Goal: Find specific page/section: Find specific page/section

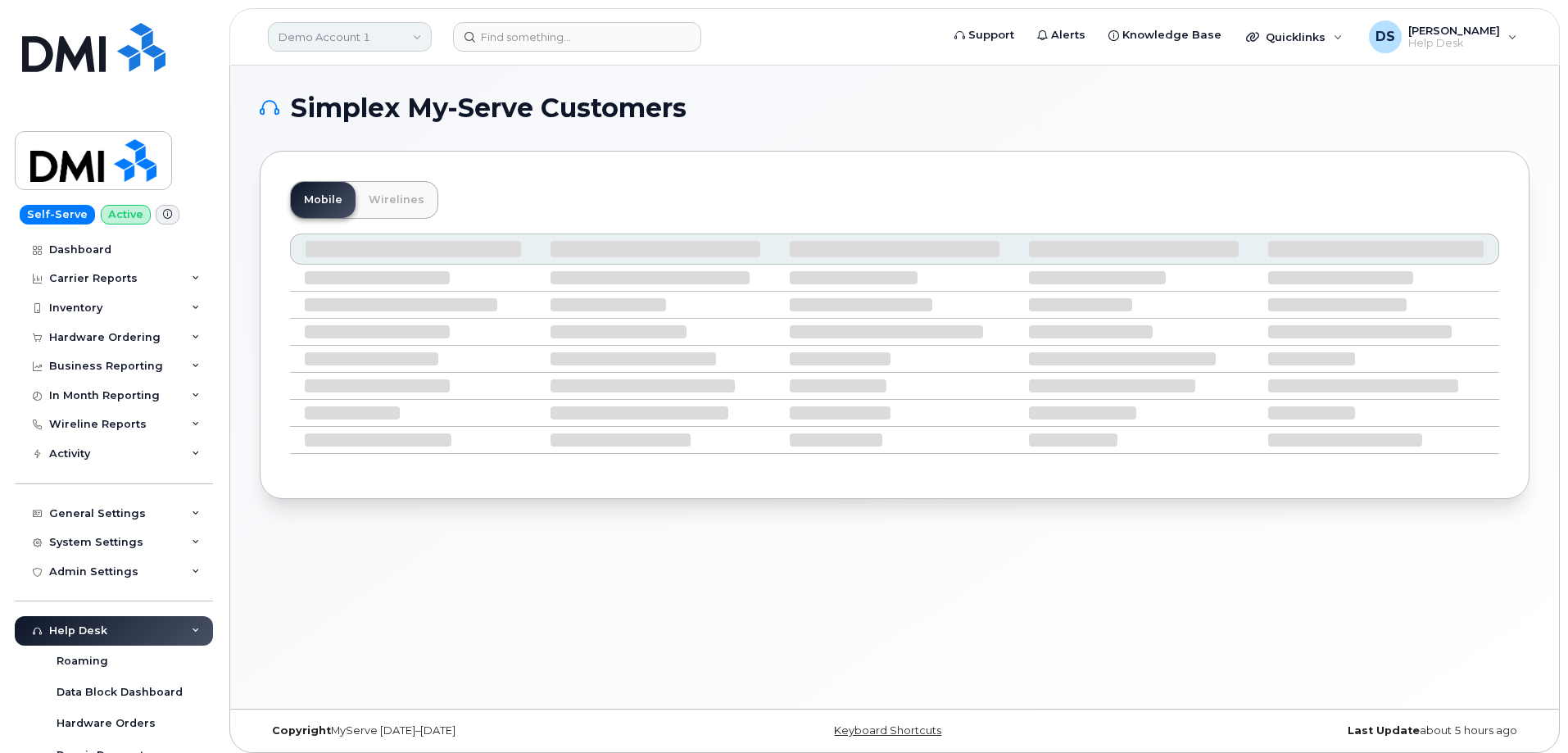
click at [420, 37] on link "Demo Account 1" at bounding box center [350, 37] width 164 height 30
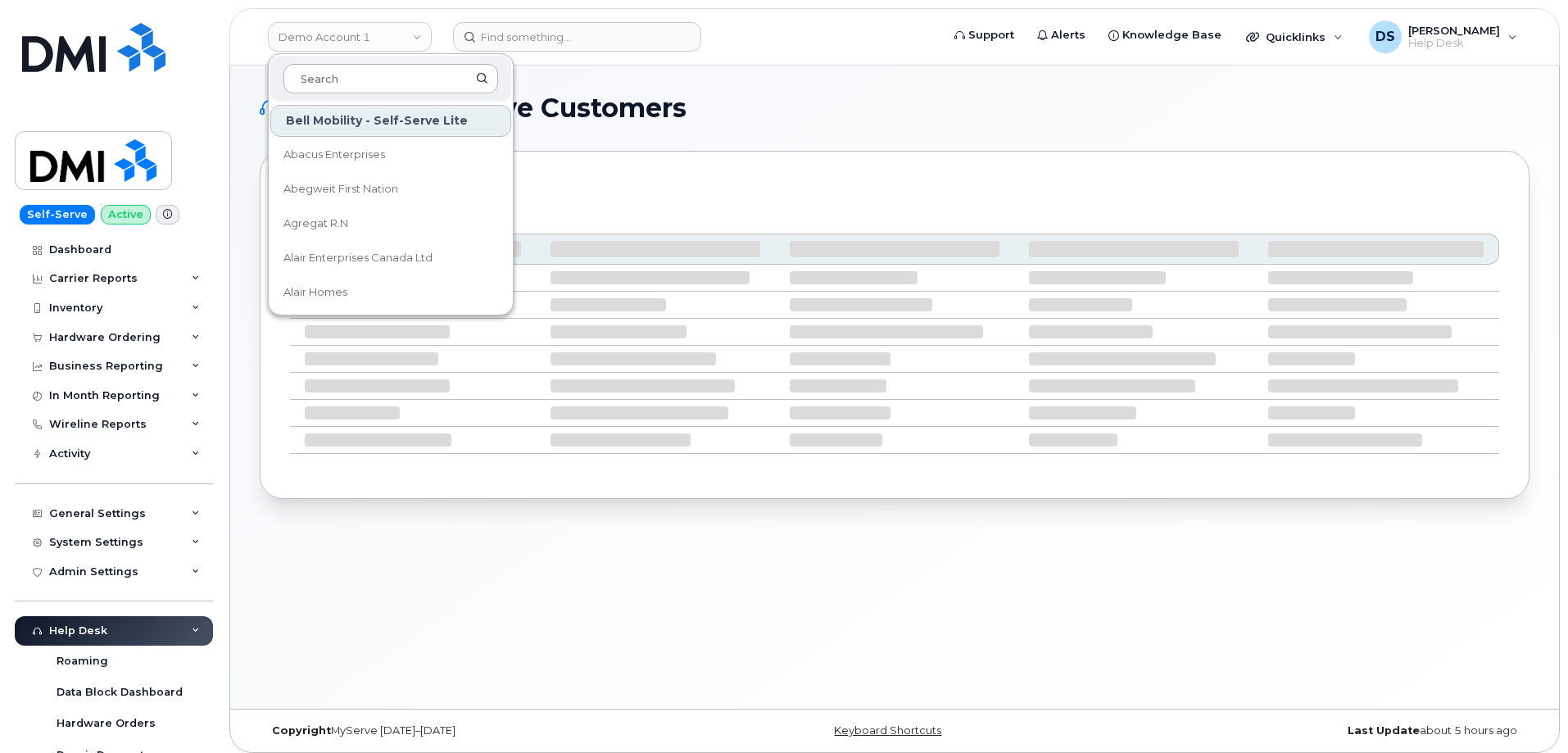
click at [373, 82] on input at bounding box center [391, 79] width 214 height 30
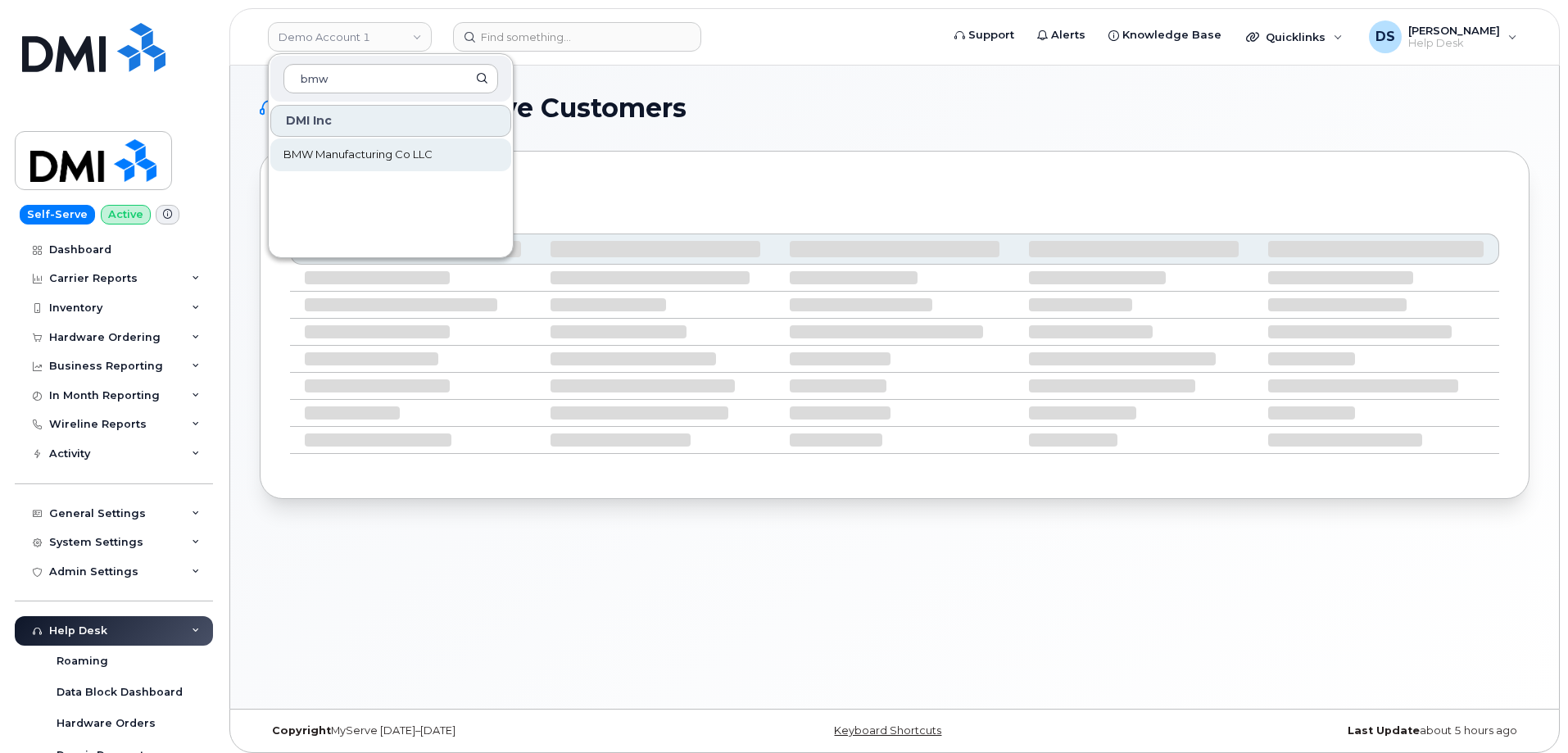
type input "bmw"
click at [387, 157] on span "BMW Manufacturing Co LLC" at bounding box center [358, 155] width 149 height 16
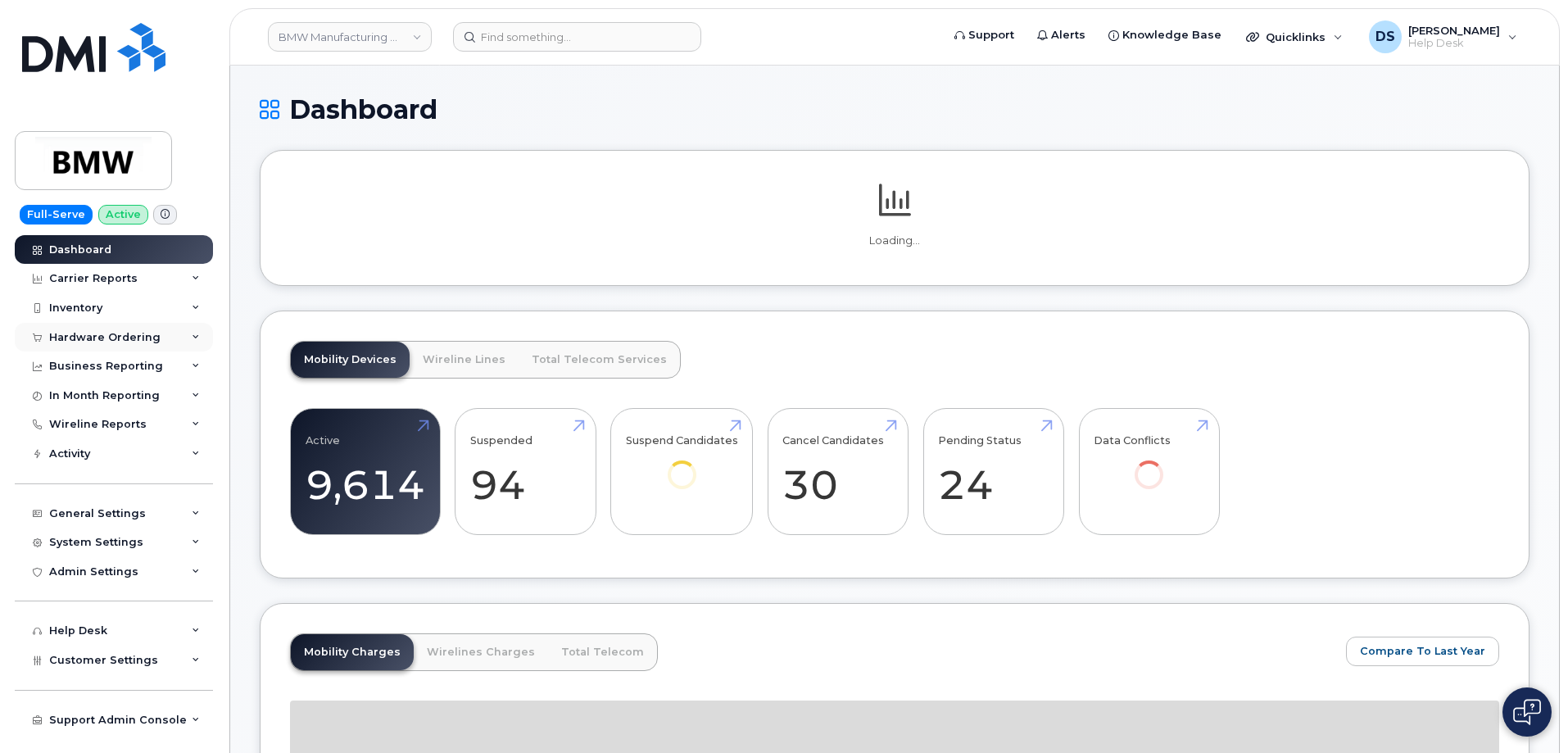
click at [197, 333] on icon at bounding box center [196, 338] width 9 height 9
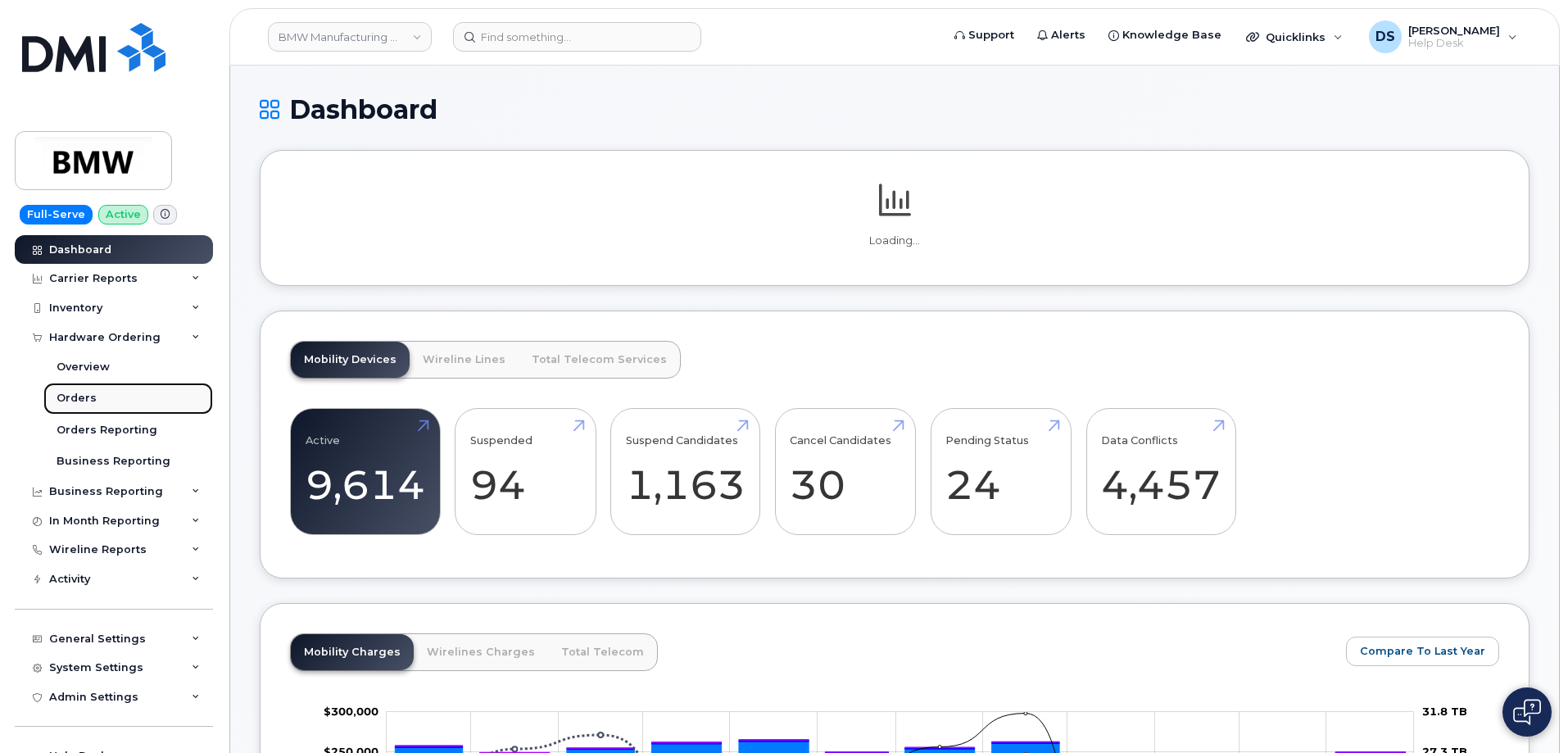
click at [89, 393] on div "Orders" at bounding box center [76, 397] width 40 height 15
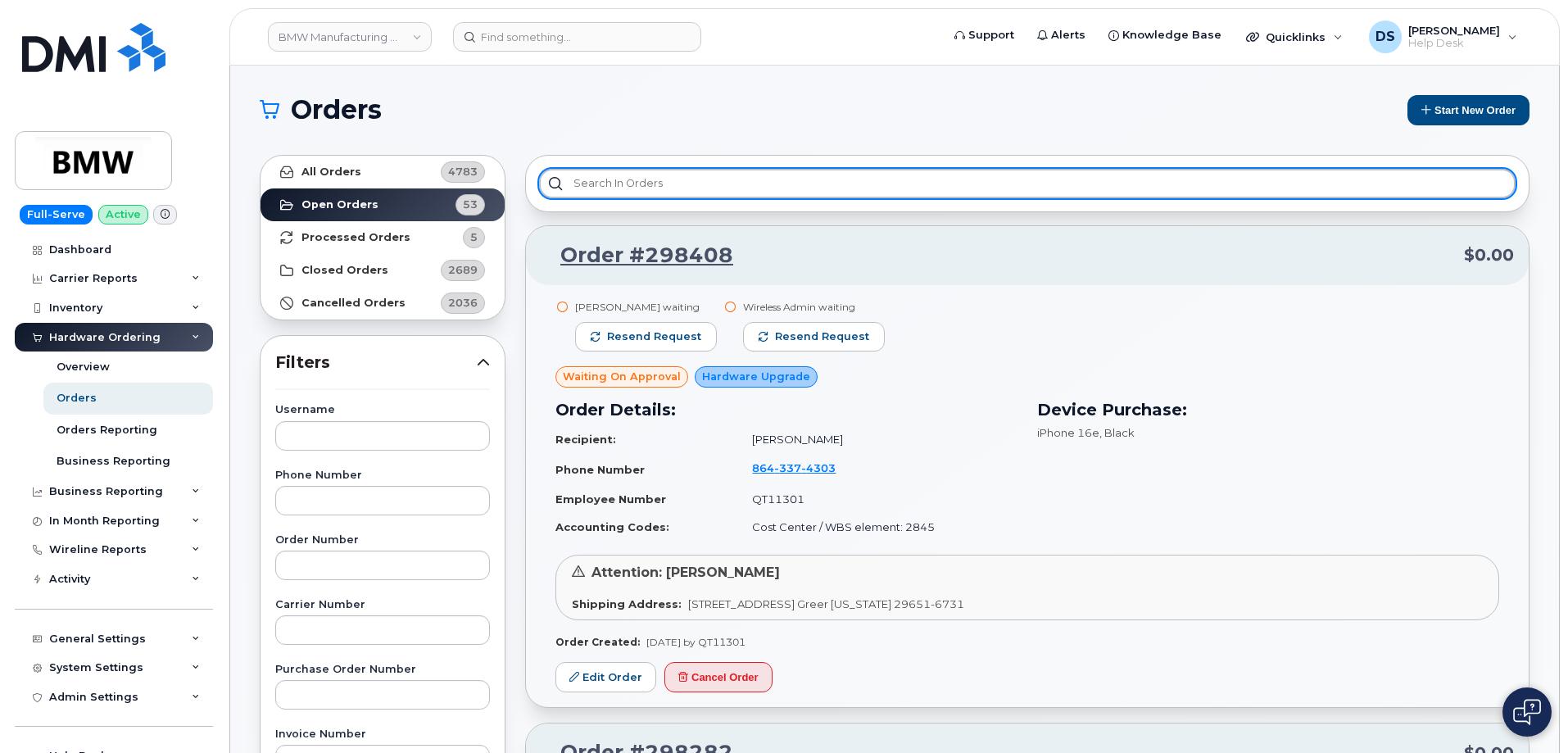
click at [694, 179] on input "text" at bounding box center [1027, 184] width 977 height 30
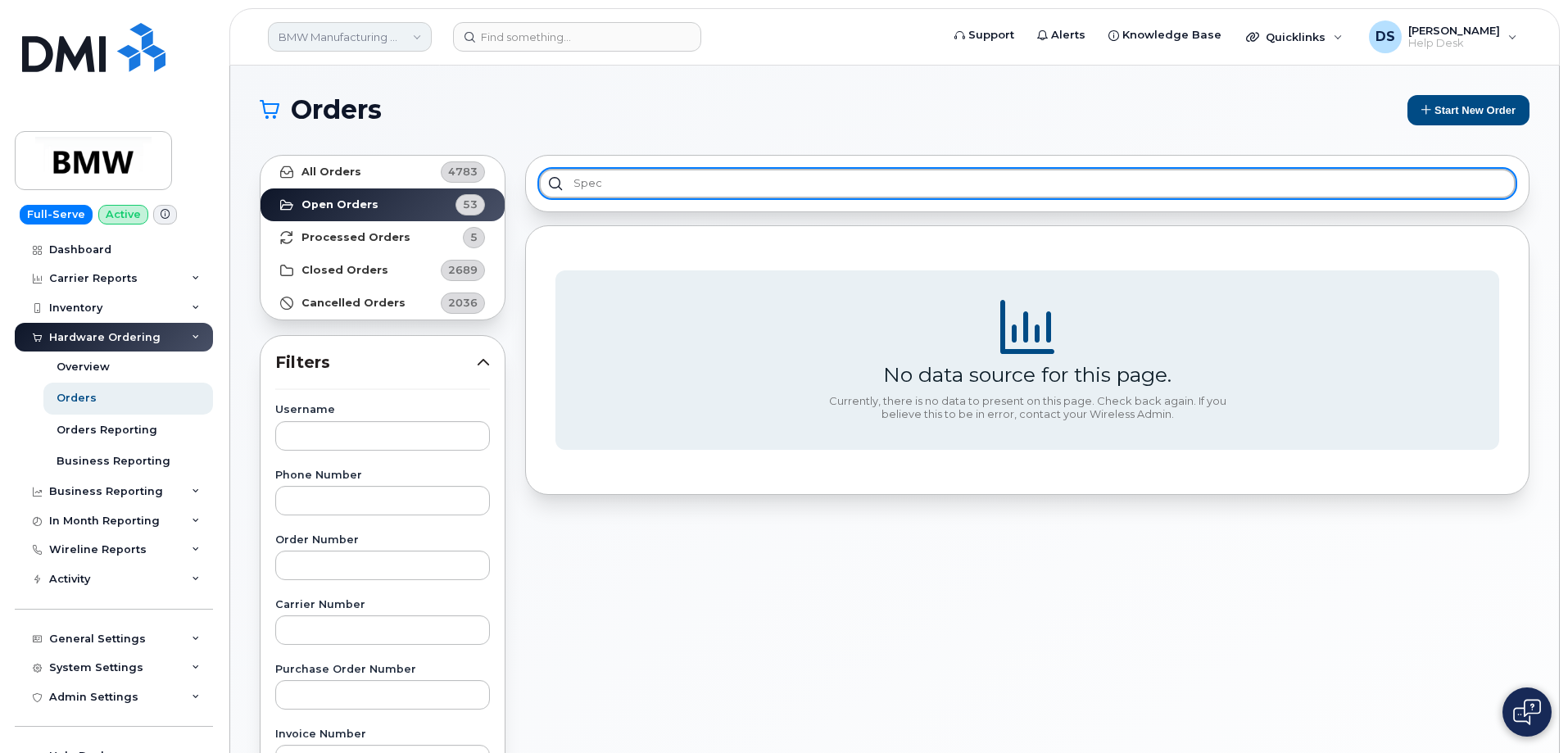
type input "spec"
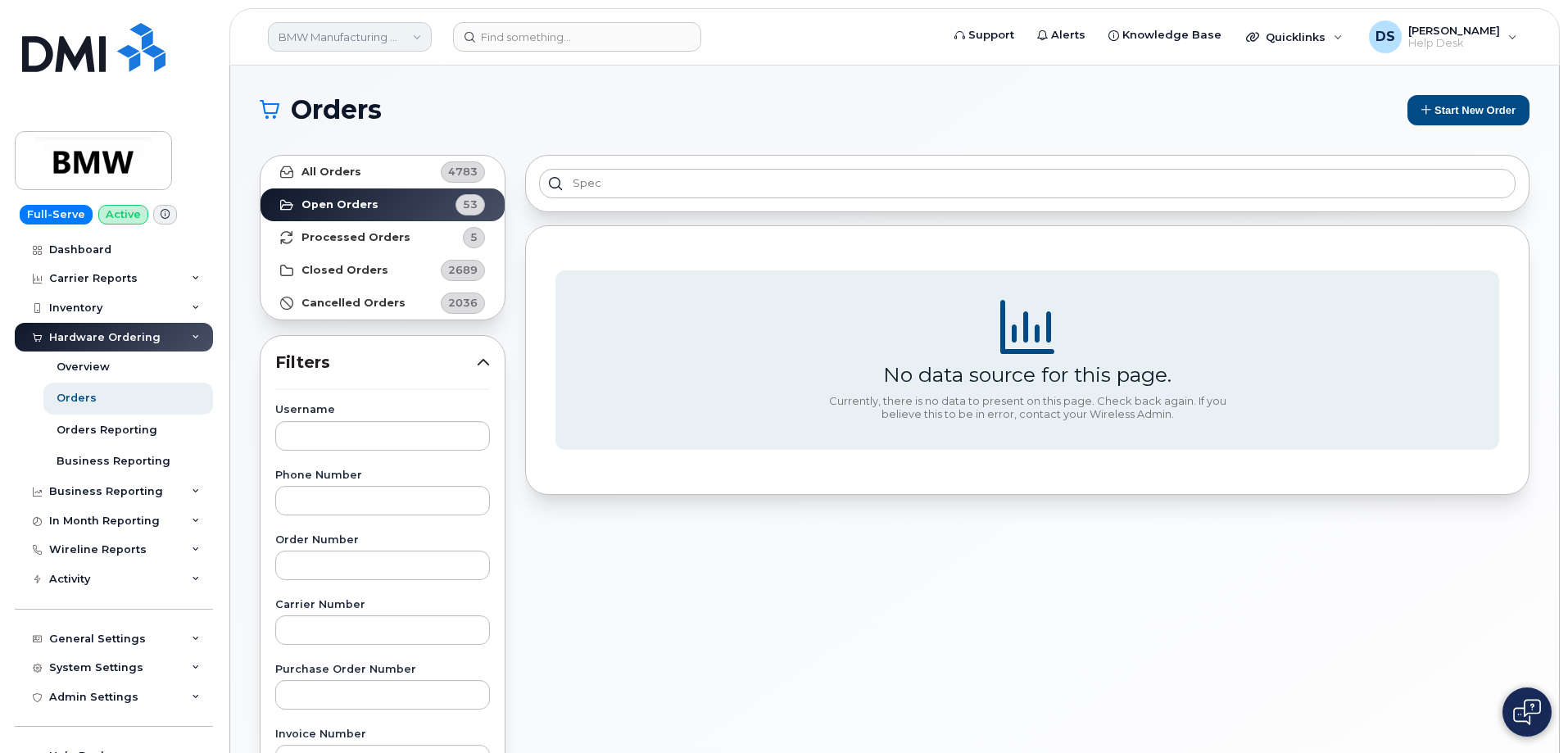
drag, startPoint x: 424, startPoint y: 32, endPoint x: 423, endPoint y: 41, distance: 9.1
click at [423, 32] on link "BMW Manufacturing Co LLC" at bounding box center [350, 37] width 164 height 30
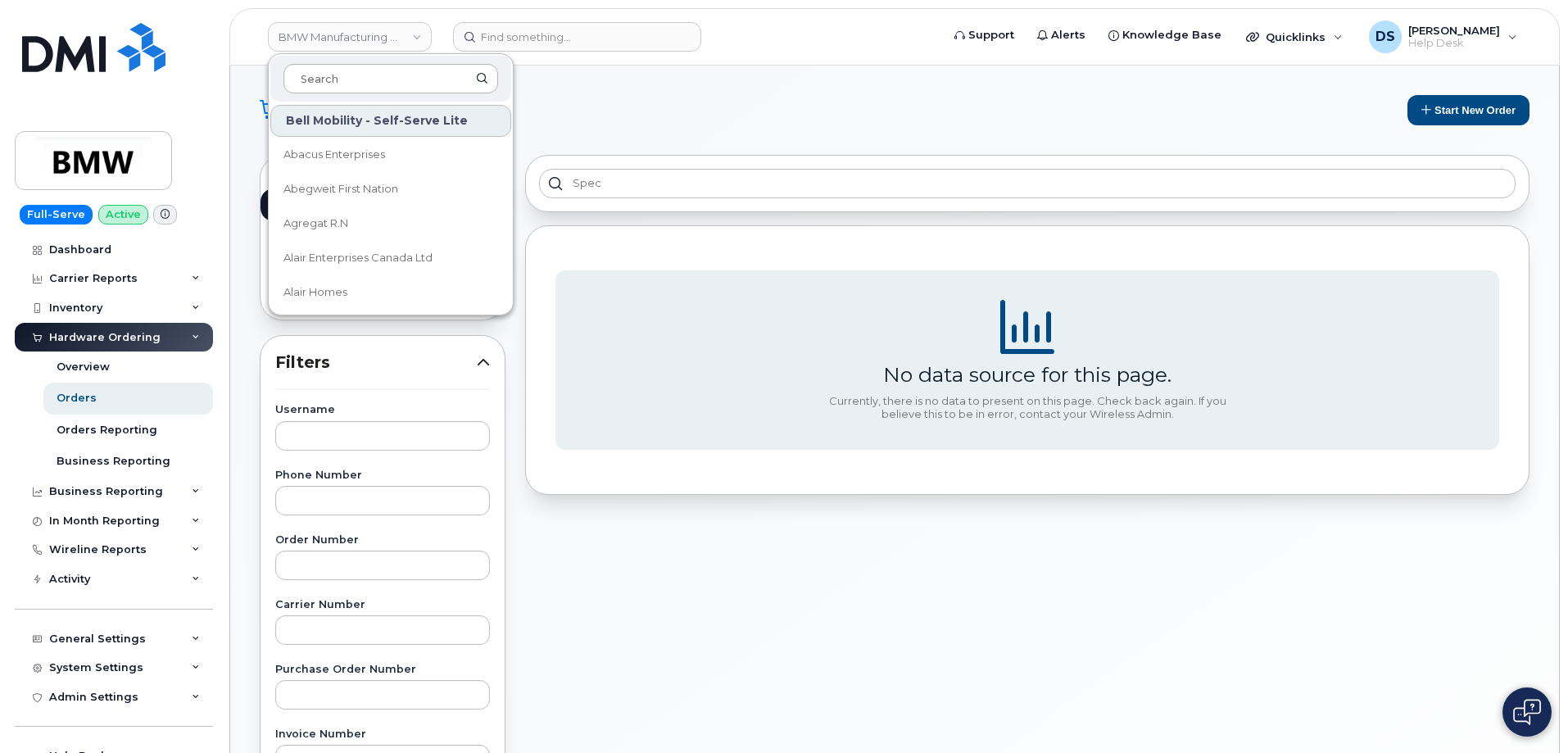
drag, startPoint x: 352, startPoint y: 75, endPoint x: 368, endPoint y: 67, distance: 17.9
click at [355, 73] on input at bounding box center [391, 79] width 214 height 30
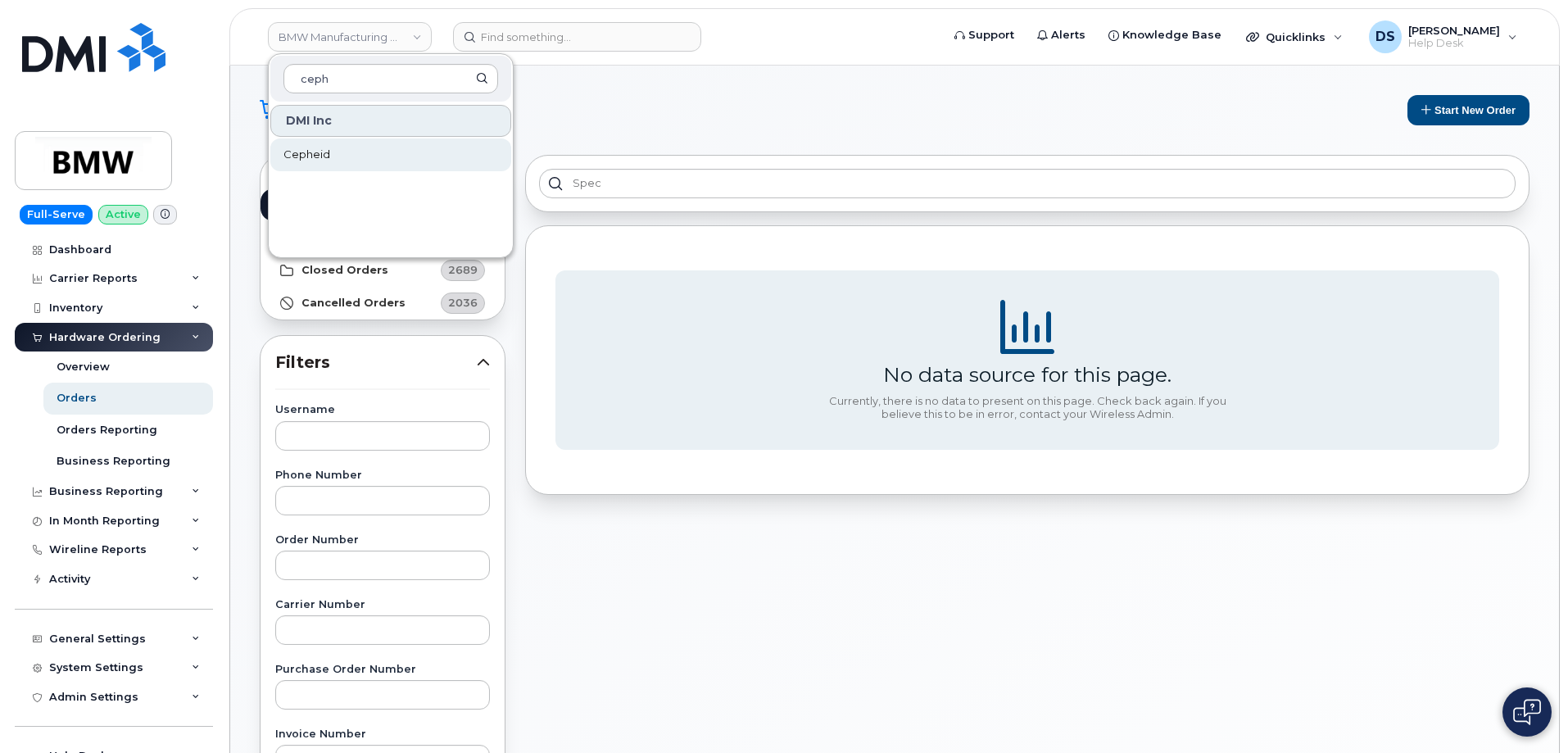
type input "ceph"
drag, startPoint x: 308, startPoint y: 156, endPoint x: 317, endPoint y: 158, distance: 9.2
click at [309, 156] on span "Cepheid" at bounding box center [307, 155] width 47 height 16
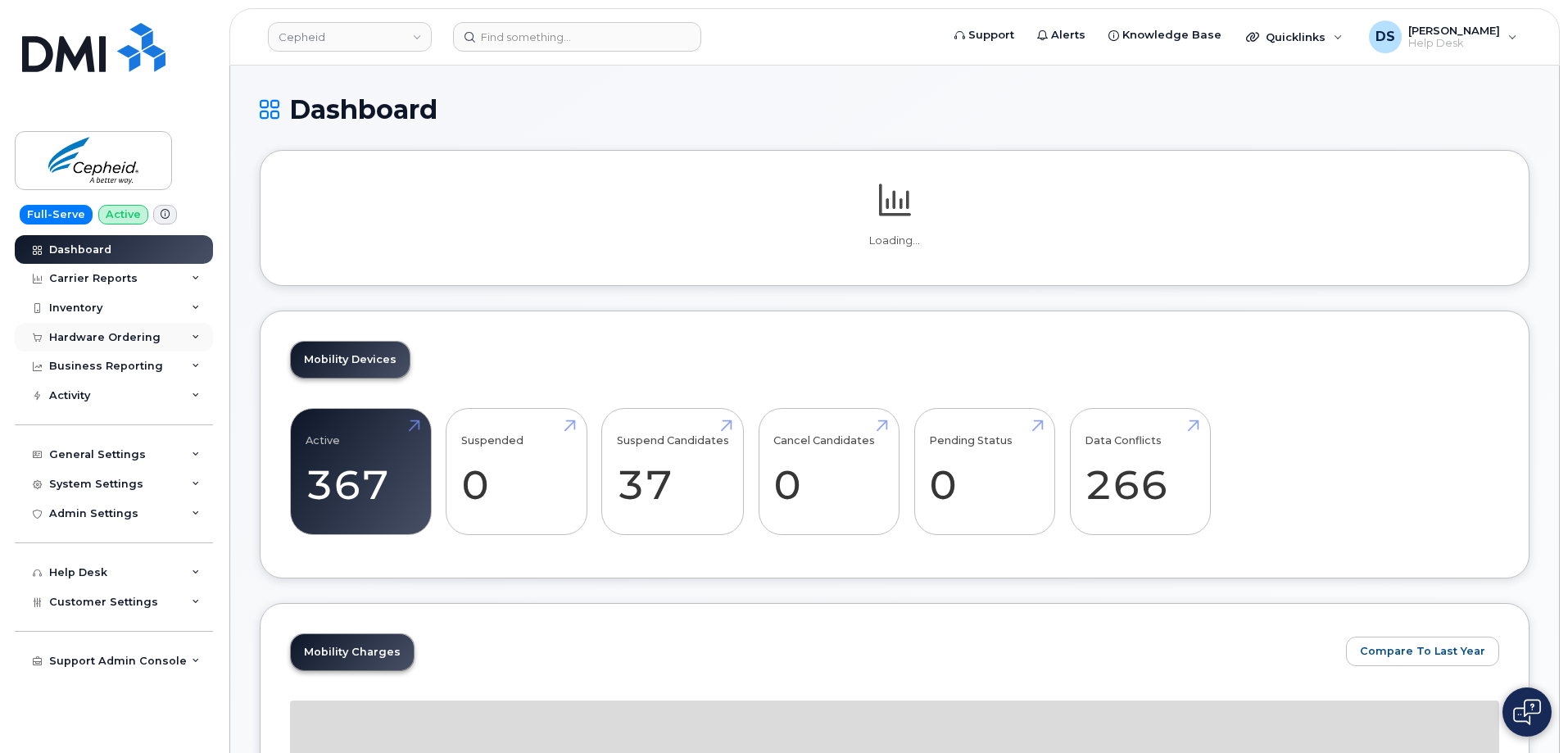
click at [195, 336] on icon at bounding box center [196, 338] width 9 height 9
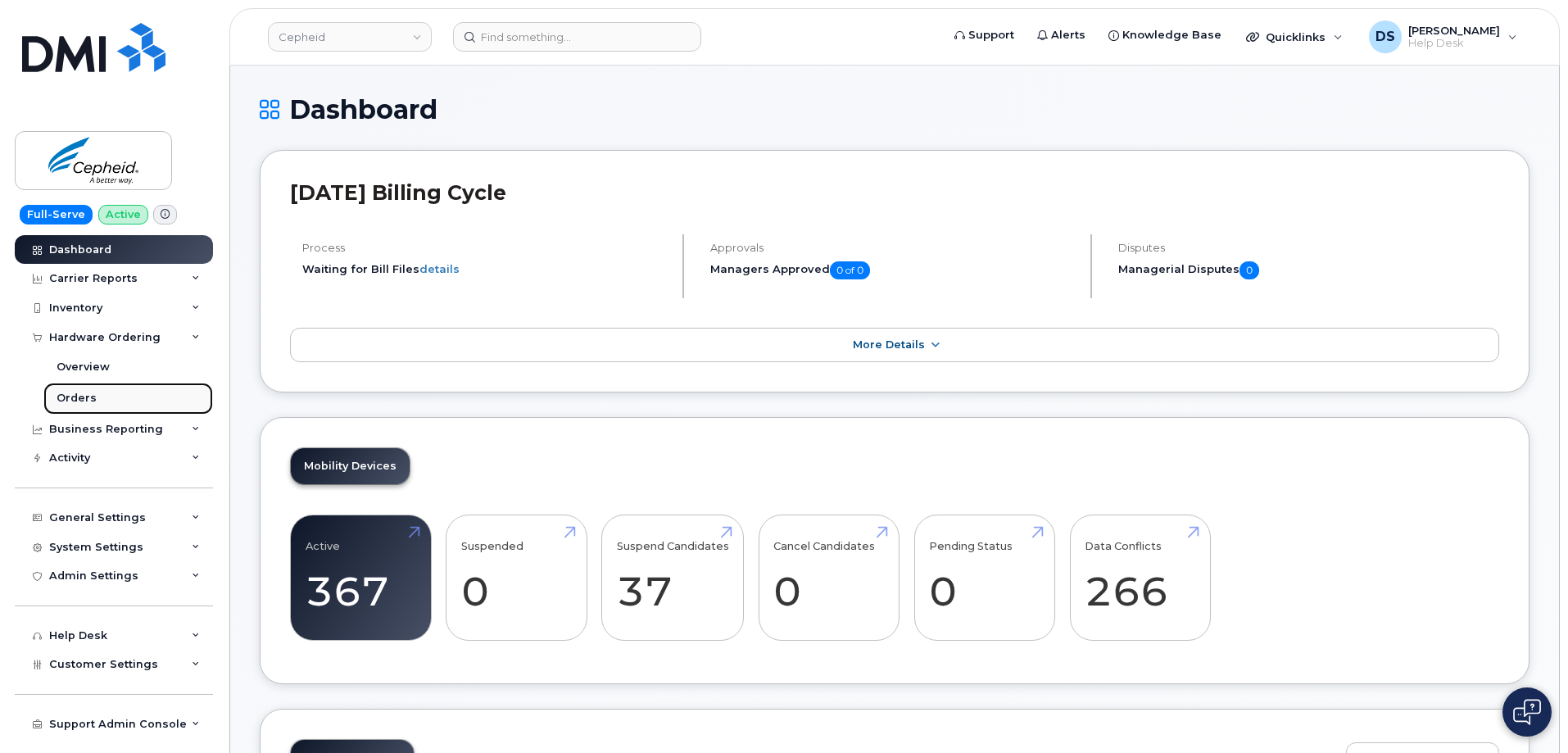
click at [73, 396] on div "Orders" at bounding box center [76, 397] width 40 height 15
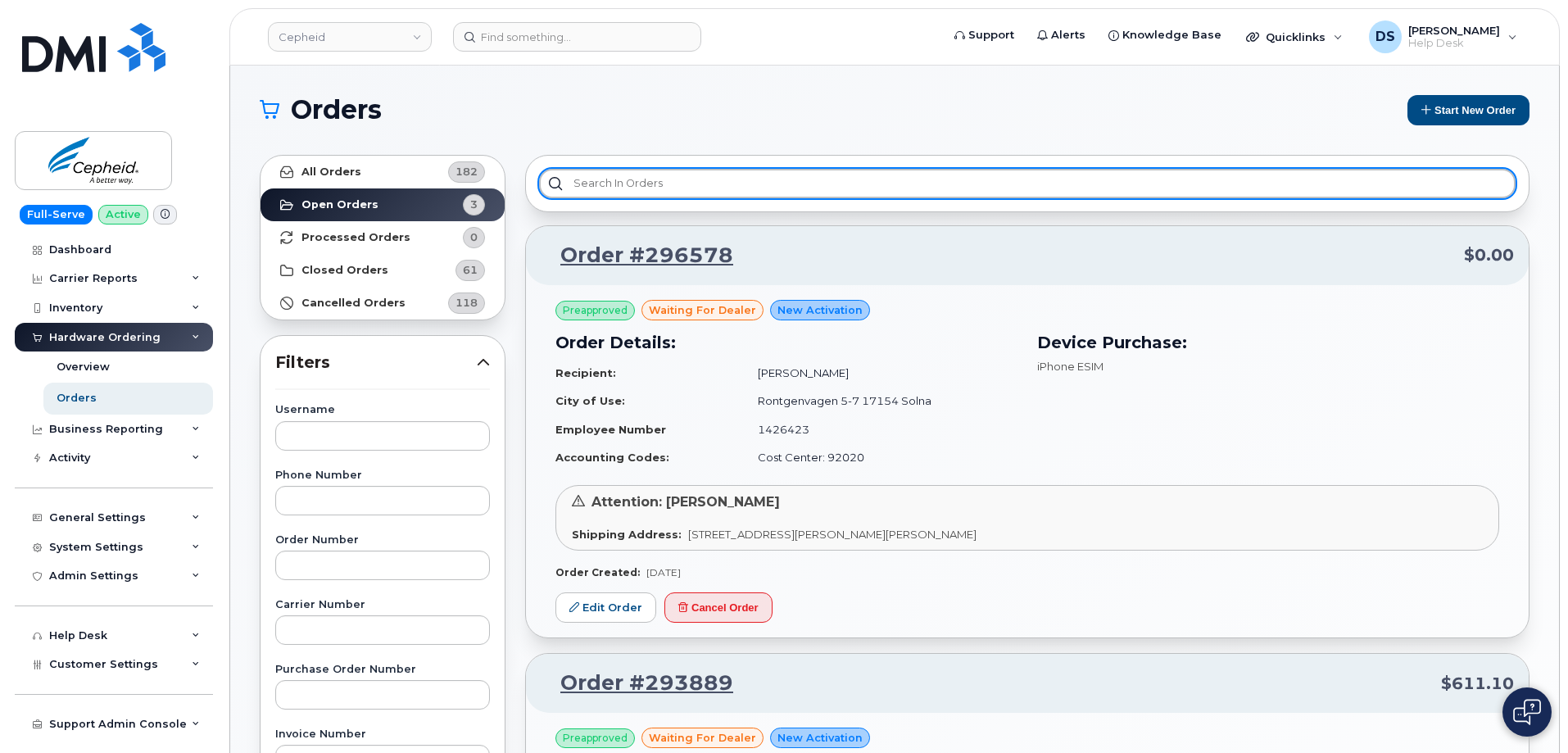
click at [688, 180] on input "text" at bounding box center [1027, 184] width 977 height 30
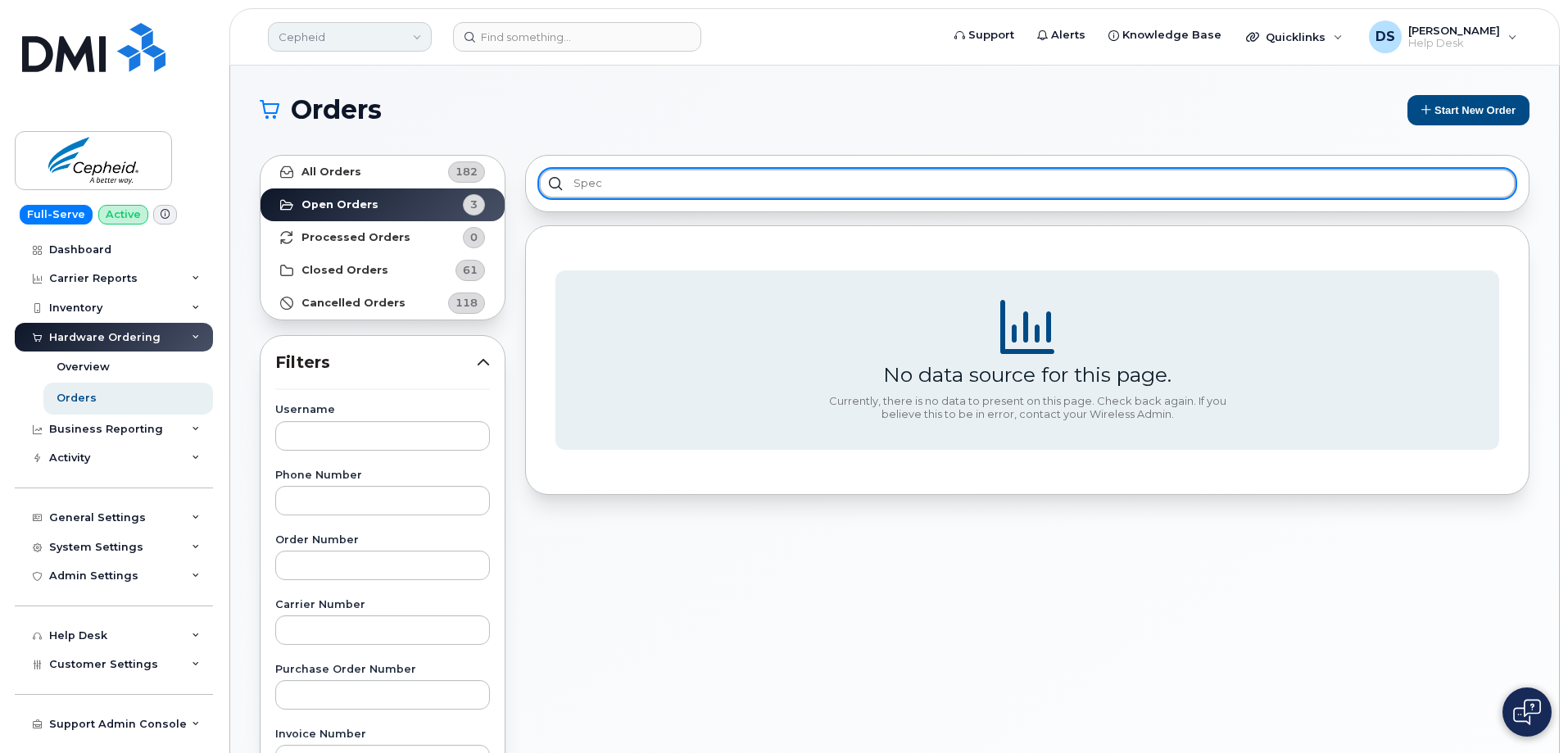
type input "spec"
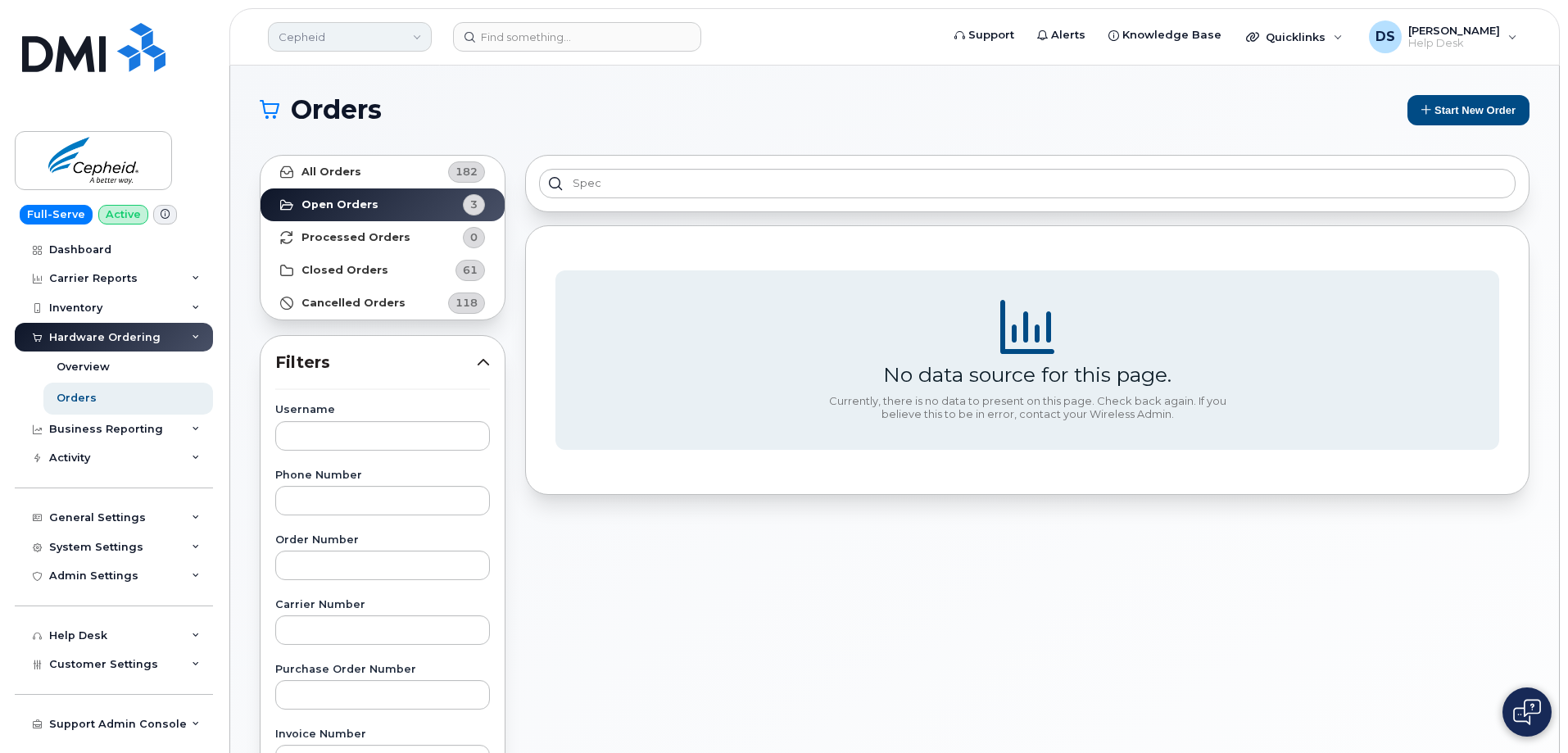
drag, startPoint x: 415, startPoint y: 33, endPoint x: 407, endPoint y: 31, distance: 8.2
click at [417, 32] on link "Cepheid" at bounding box center [350, 37] width 164 height 30
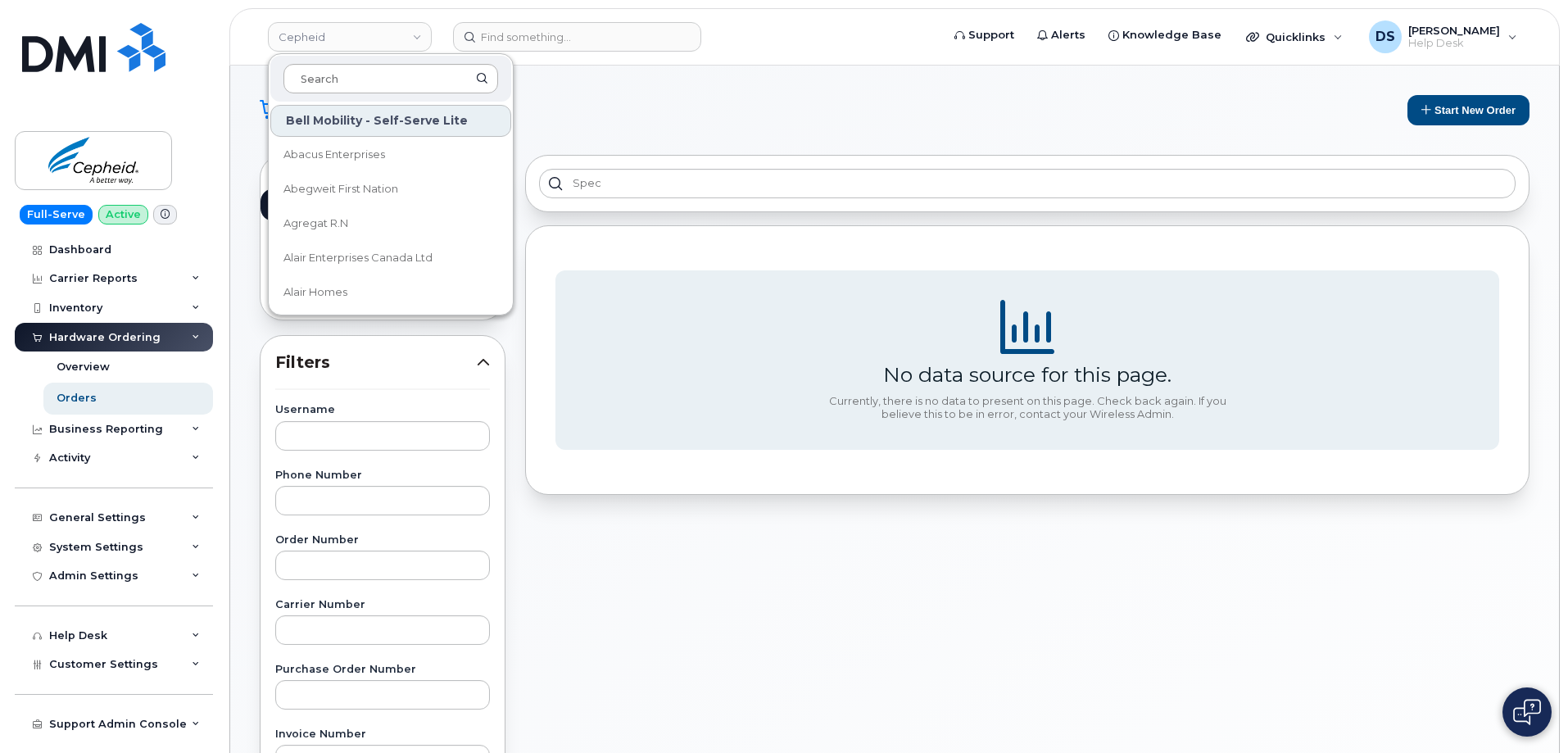
click at [362, 80] on input at bounding box center [391, 79] width 214 height 30
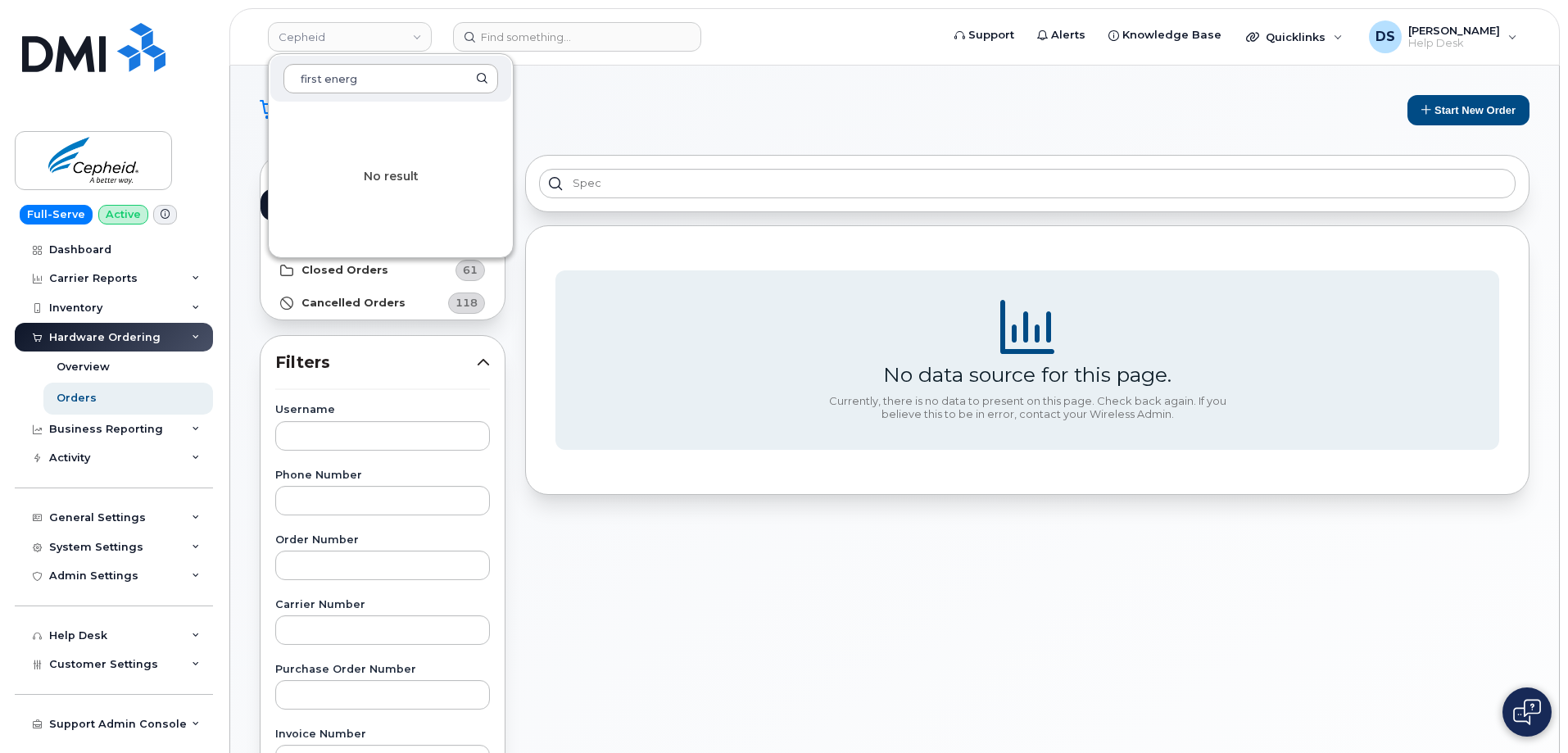
drag, startPoint x: 374, startPoint y: 78, endPoint x: 286, endPoint y: 71, distance: 88.3
click at [287, 73] on input "first energ" at bounding box center [391, 79] width 214 height 30
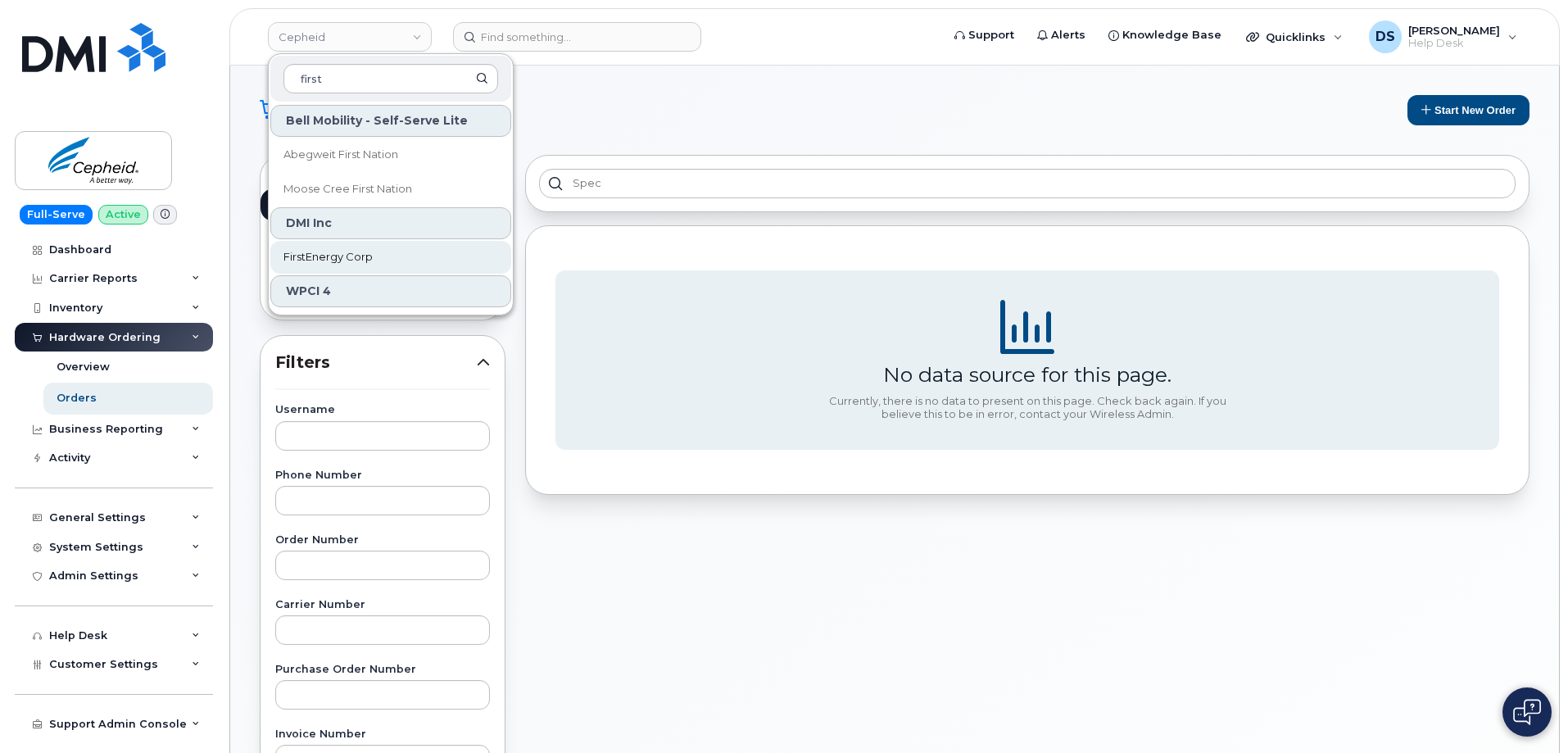
type input "first"
click at [344, 257] on span "FirstEnergy Corp" at bounding box center [328, 256] width 90 height 16
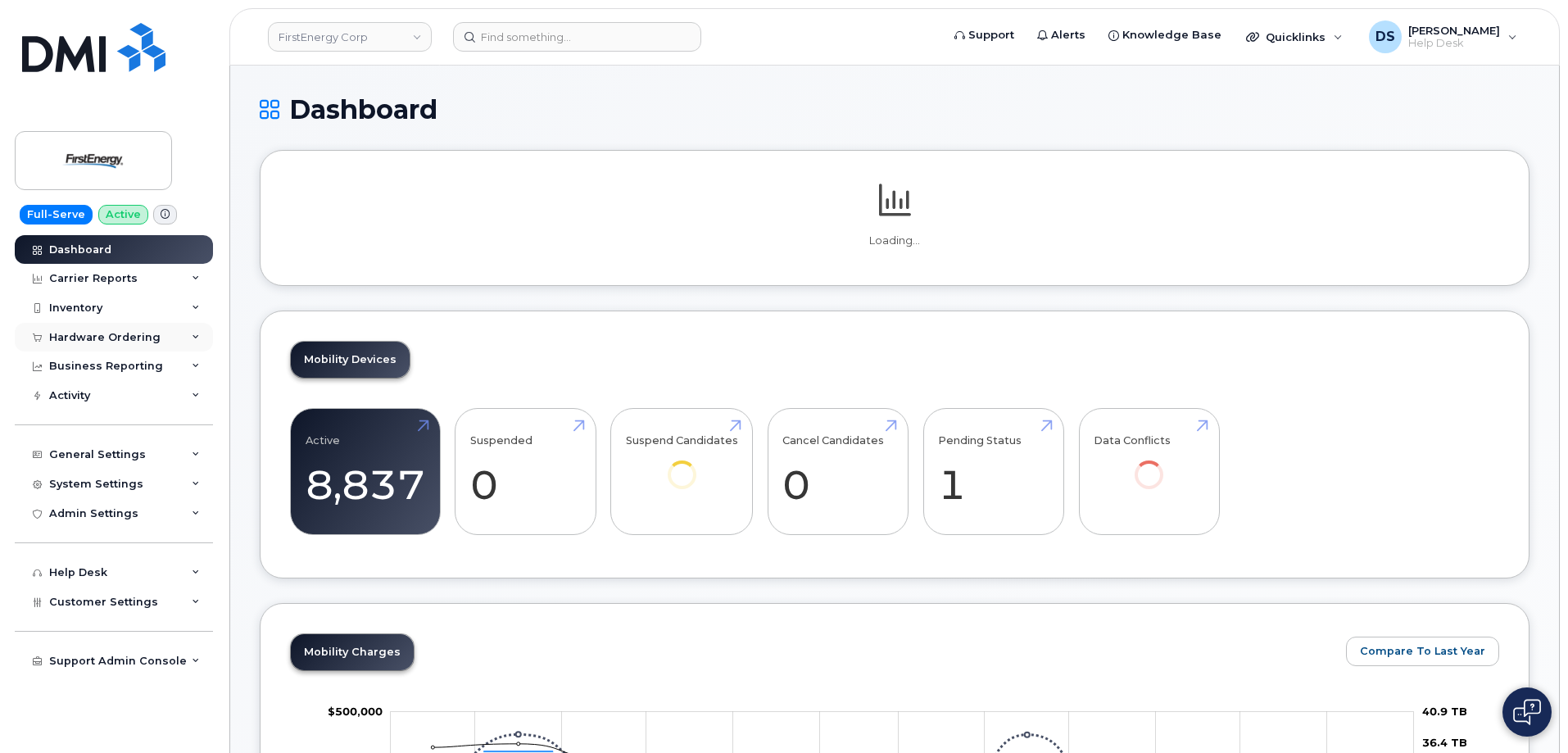
click at [191, 334] on icon at bounding box center [196, 338] width 9 height 9
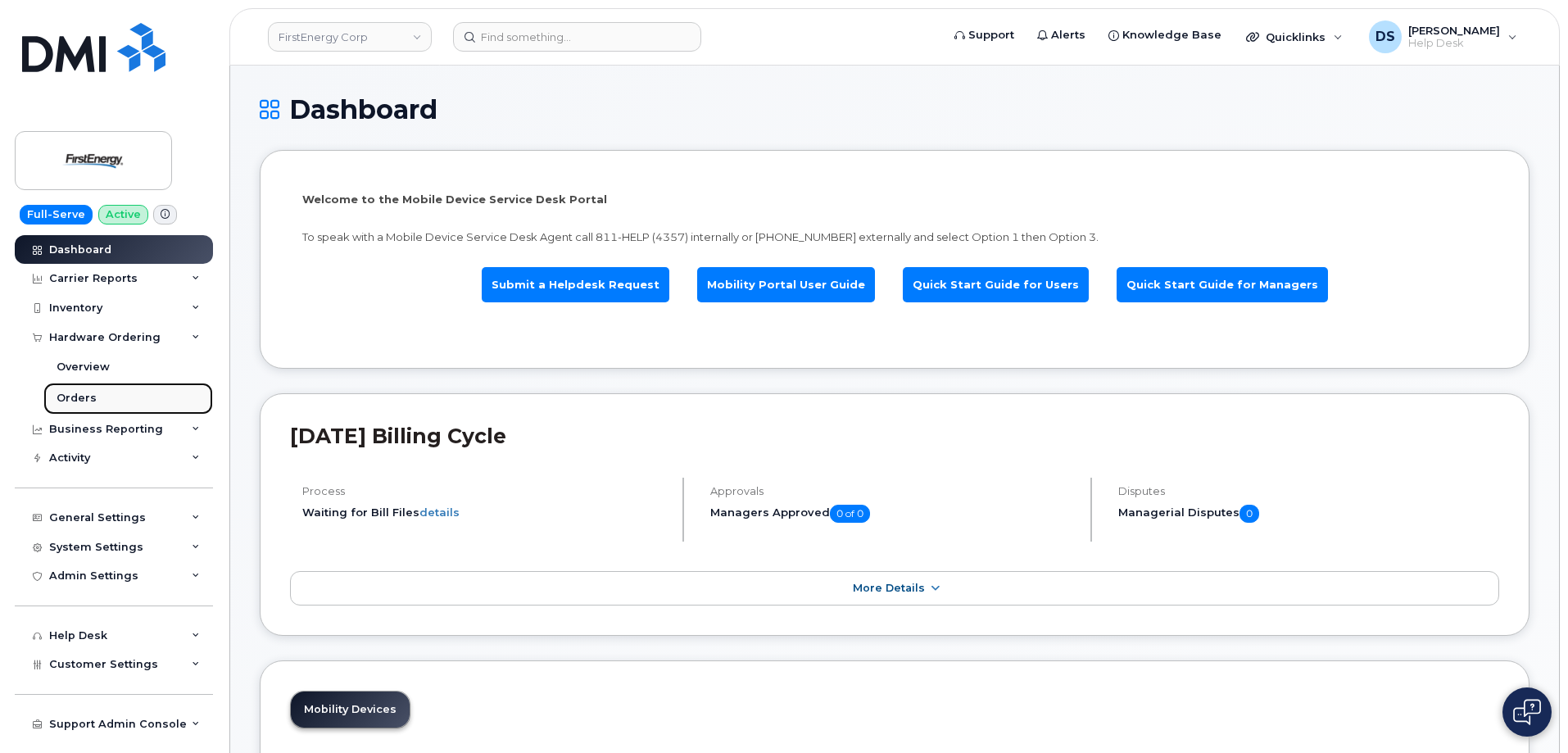
click at [93, 387] on link "Orders" at bounding box center [128, 398] width 169 height 31
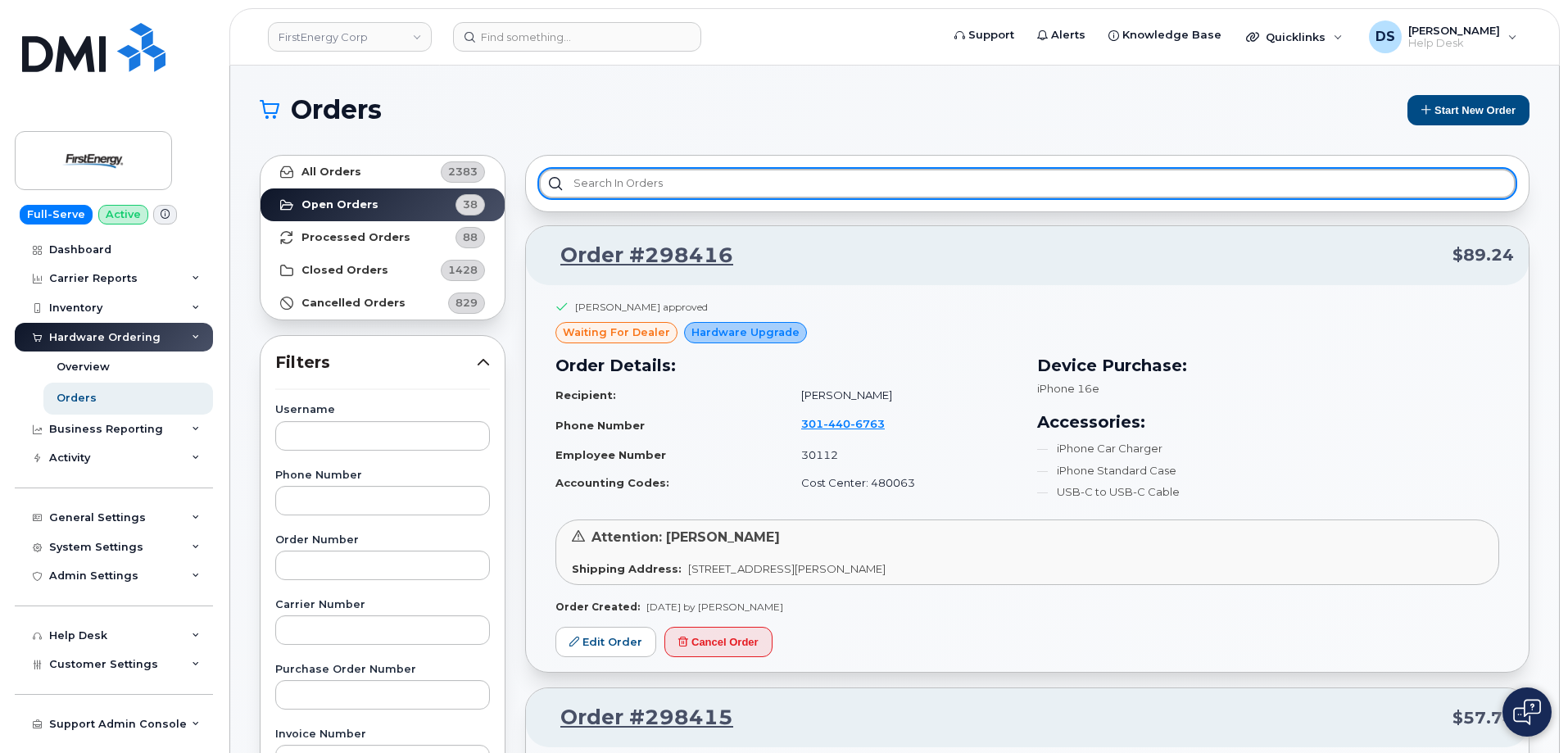
click at [685, 176] on input "text" at bounding box center [1027, 184] width 977 height 30
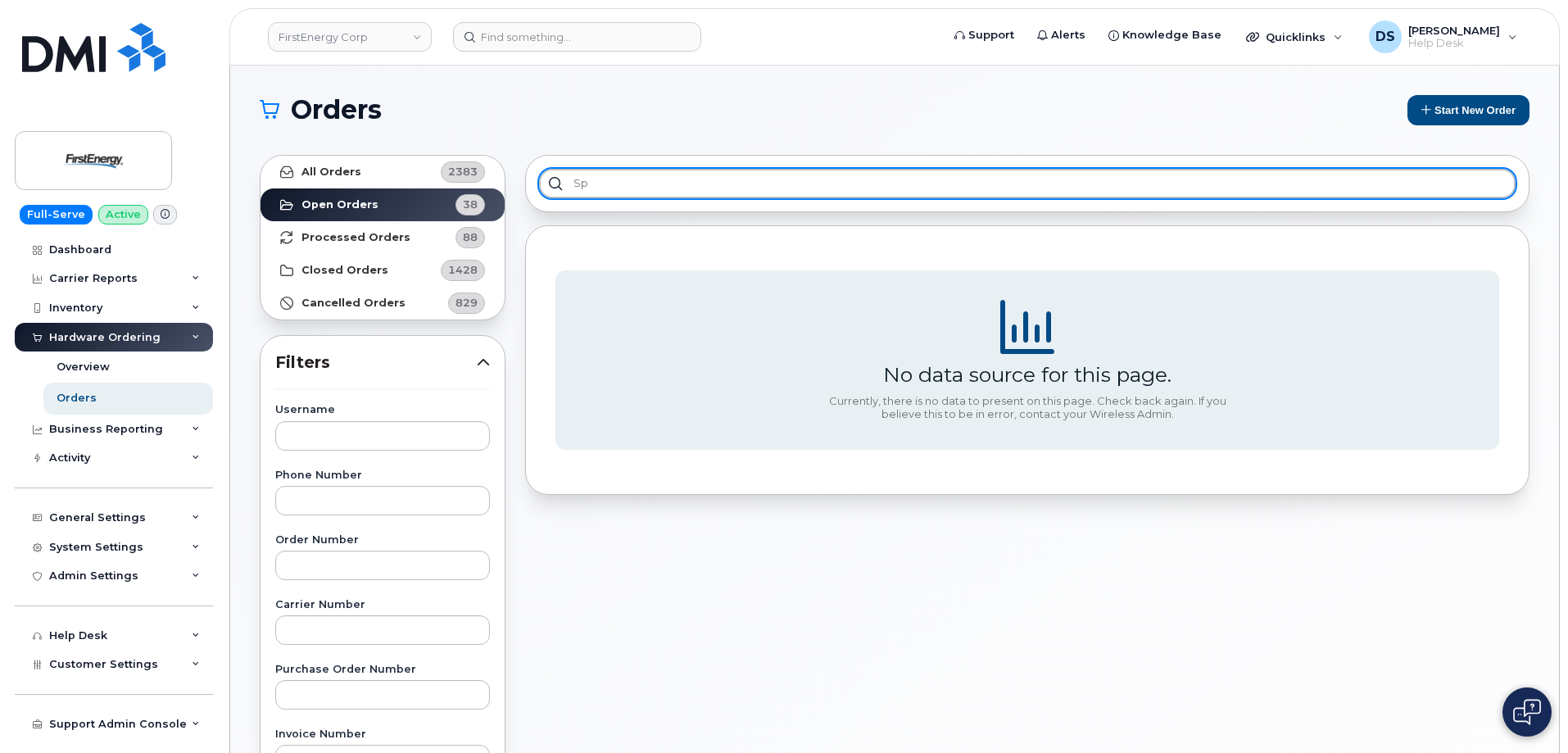
type input "s"
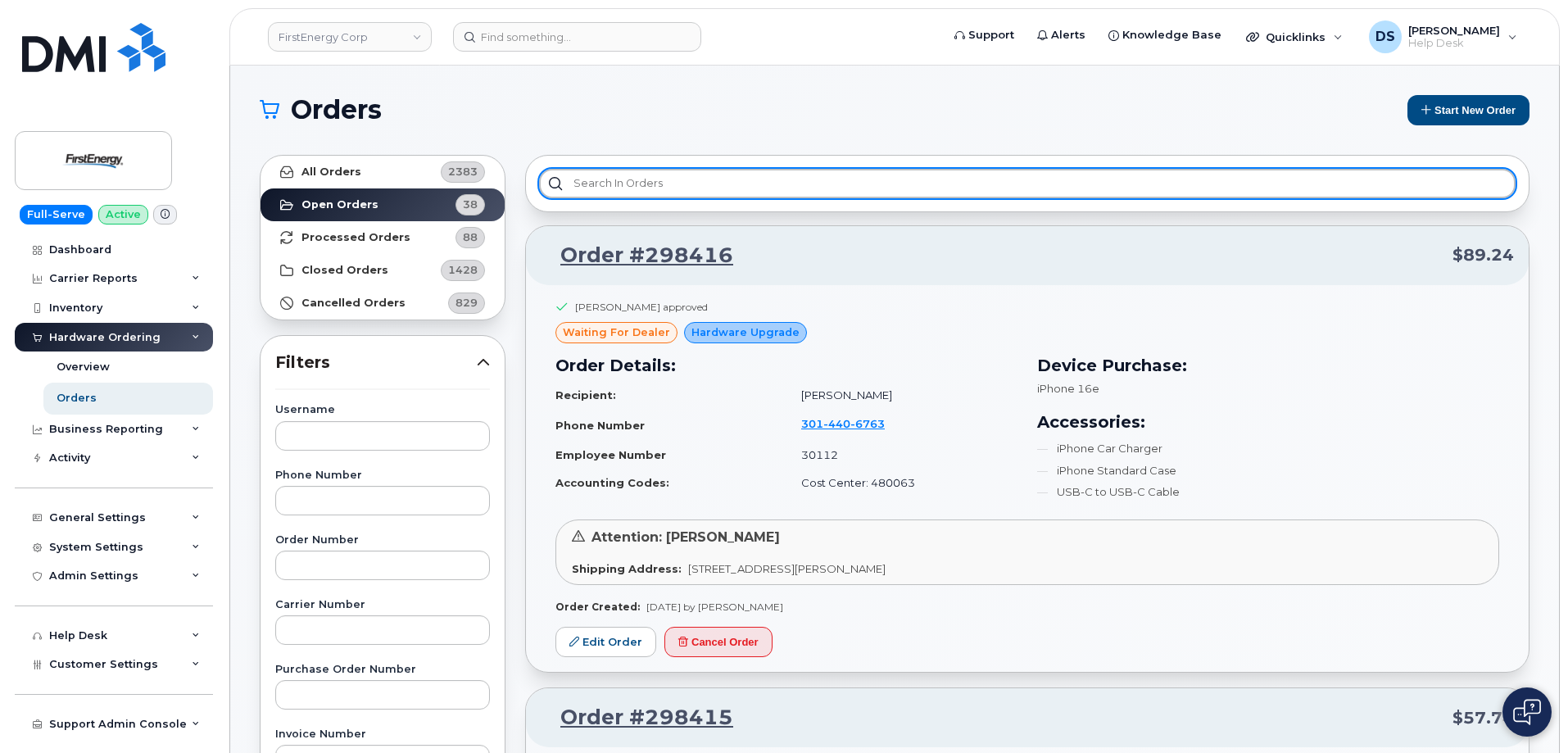
drag, startPoint x: 659, startPoint y: 178, endPoint x: 690, endPoint y: 166, distance: 33.2
click at [662, 177] on input "text" at bounding box center [1027, 184] width 977 height 30
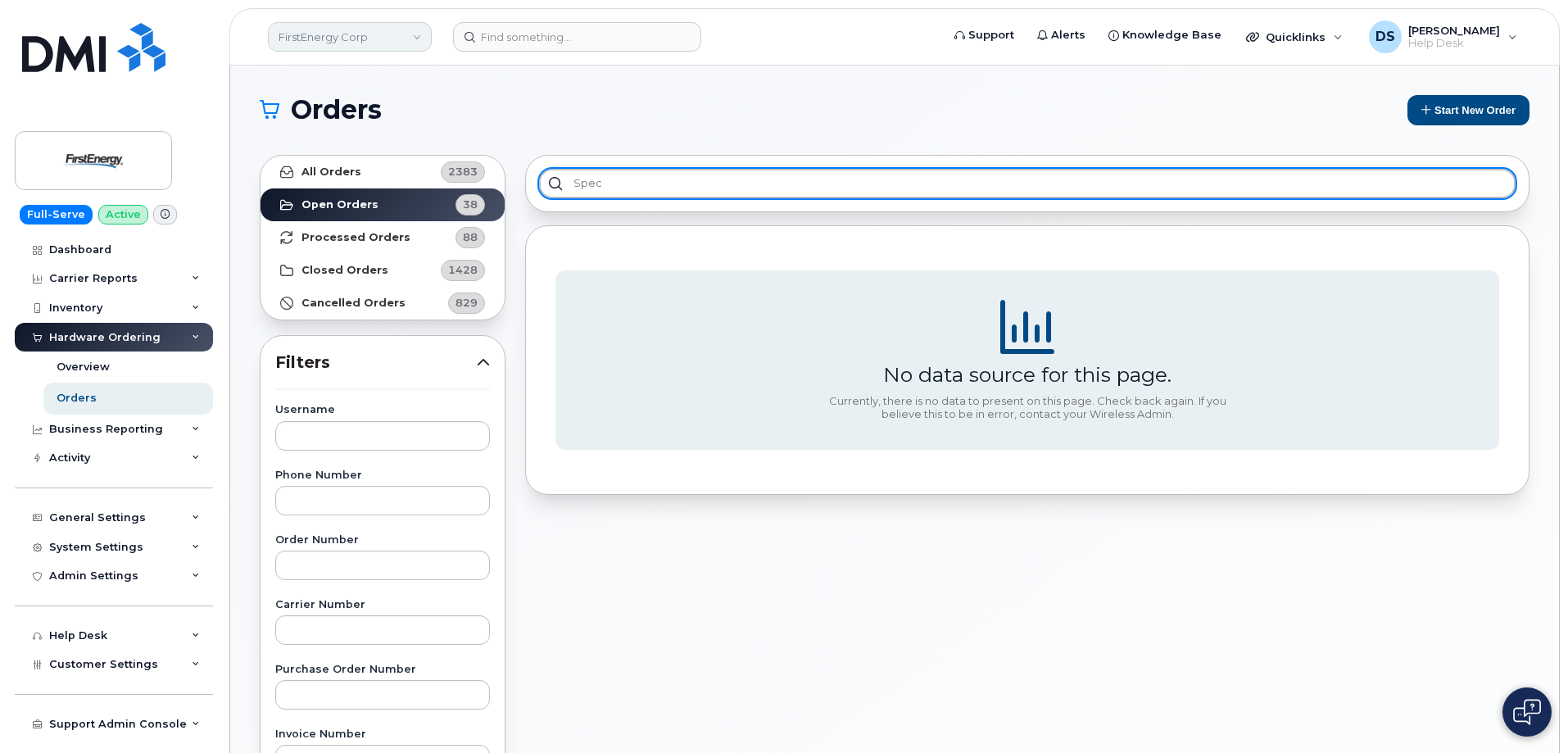
type input "spec"
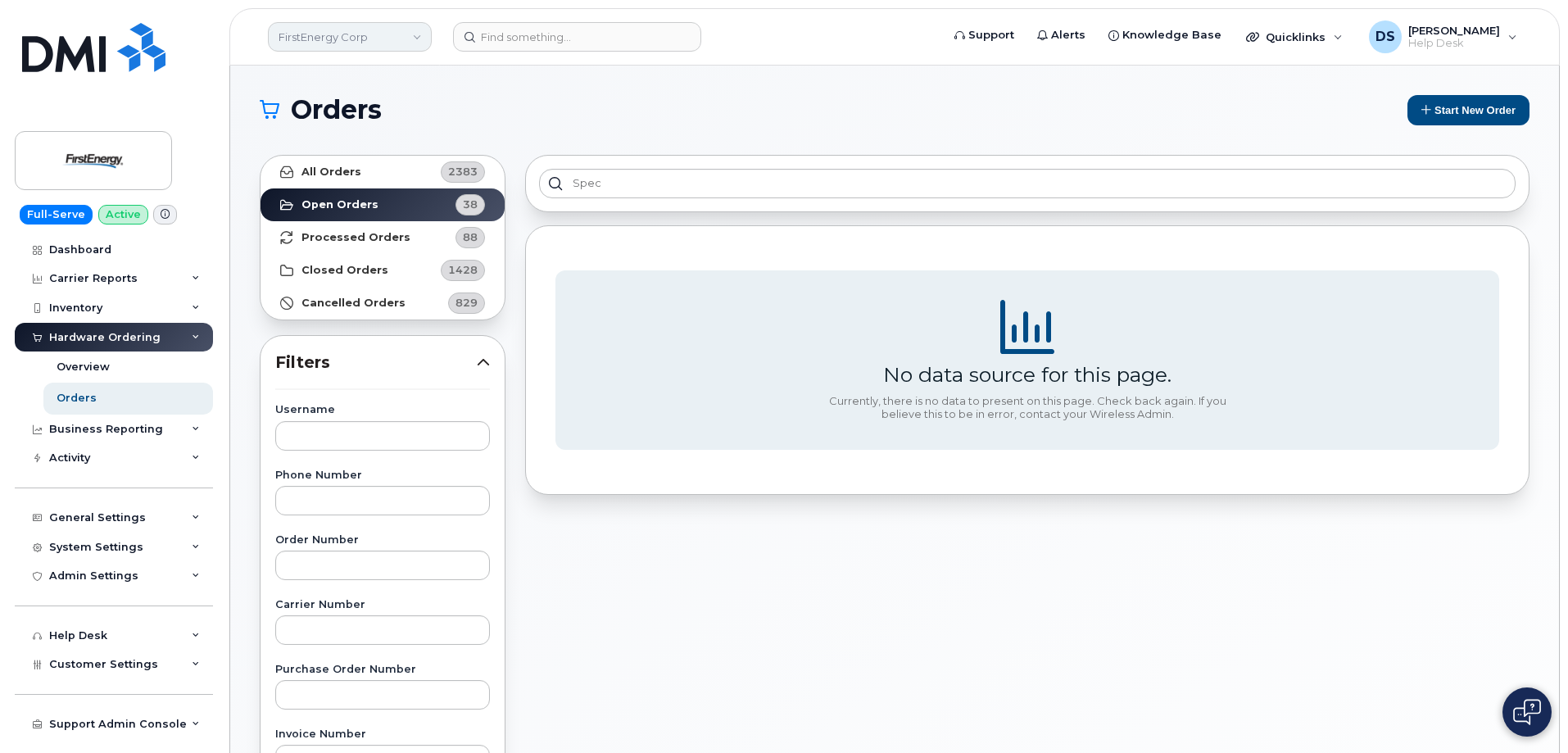
drag, startPoint x: 417, startPoint y: 37, endPoint x: 402, endPoint y: 50, distance: 19.8
click at [417, 36] on link "FirstEnergy Corp" at bounding box center [350, 37] width 164 height 30
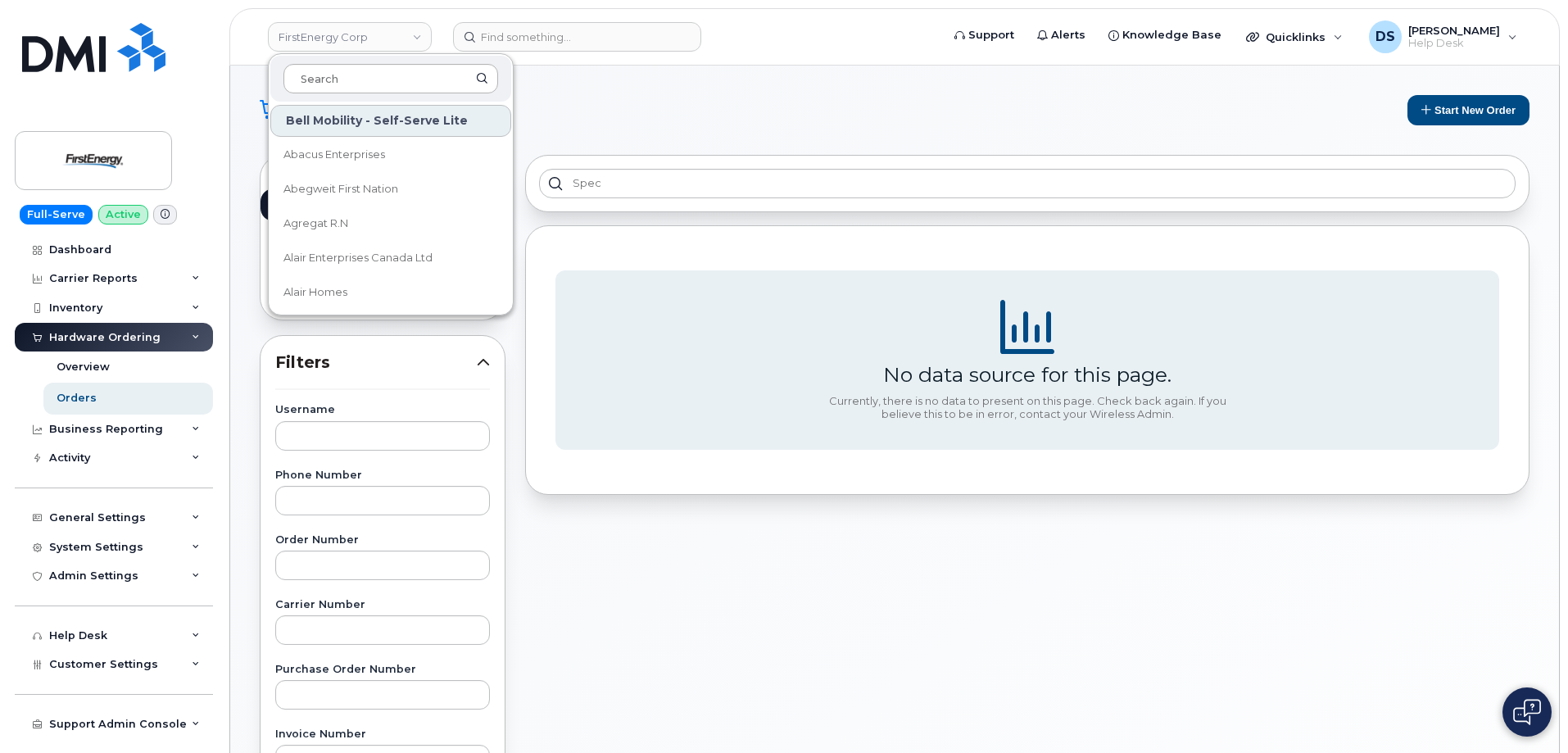
click at [347, 83] on input at bounding box center [391, 79] width 214 height 30
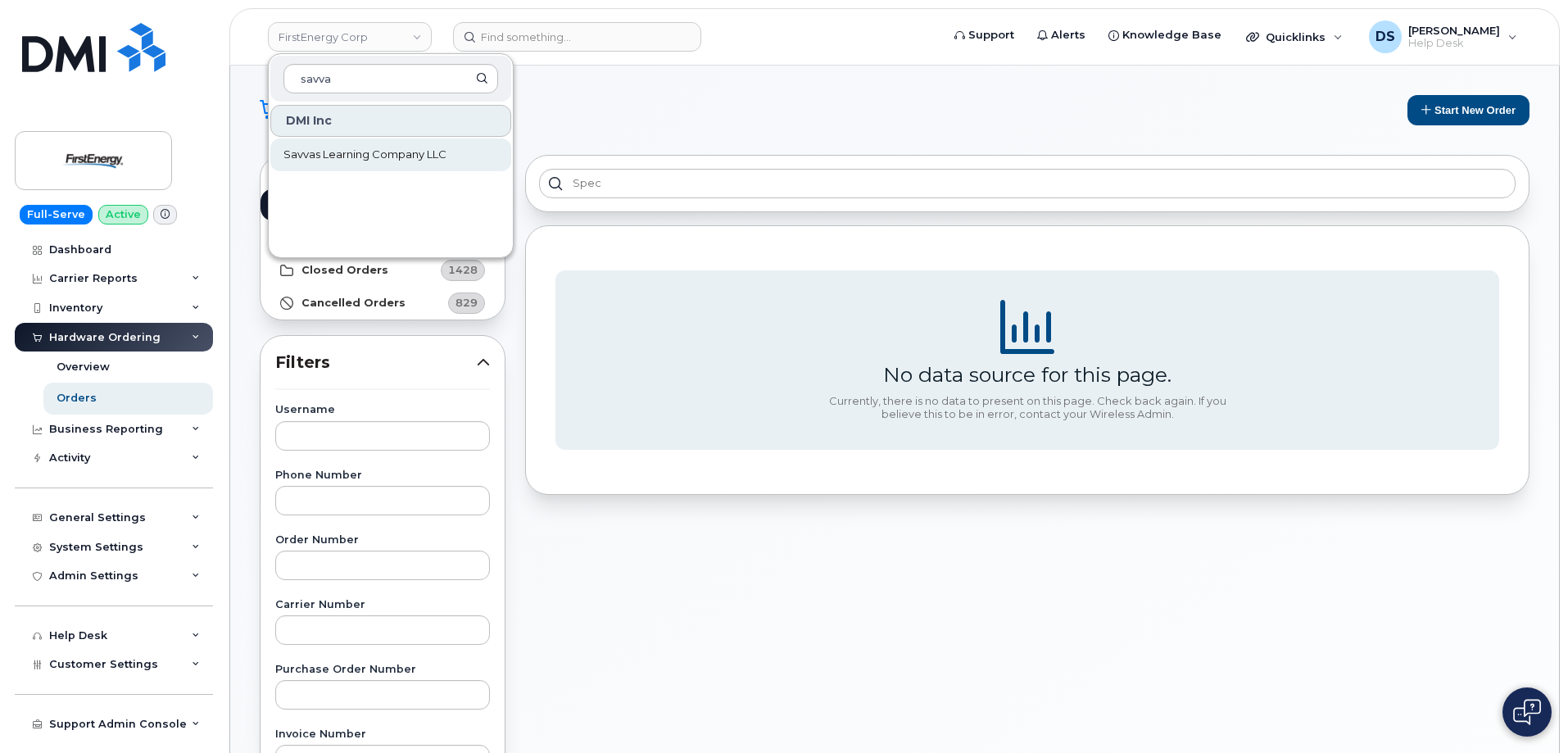
type input "savva"
click at [326, 150] on span "Savvas Learning Company LLC" at bounding box center [365, 155] width 163 height 16
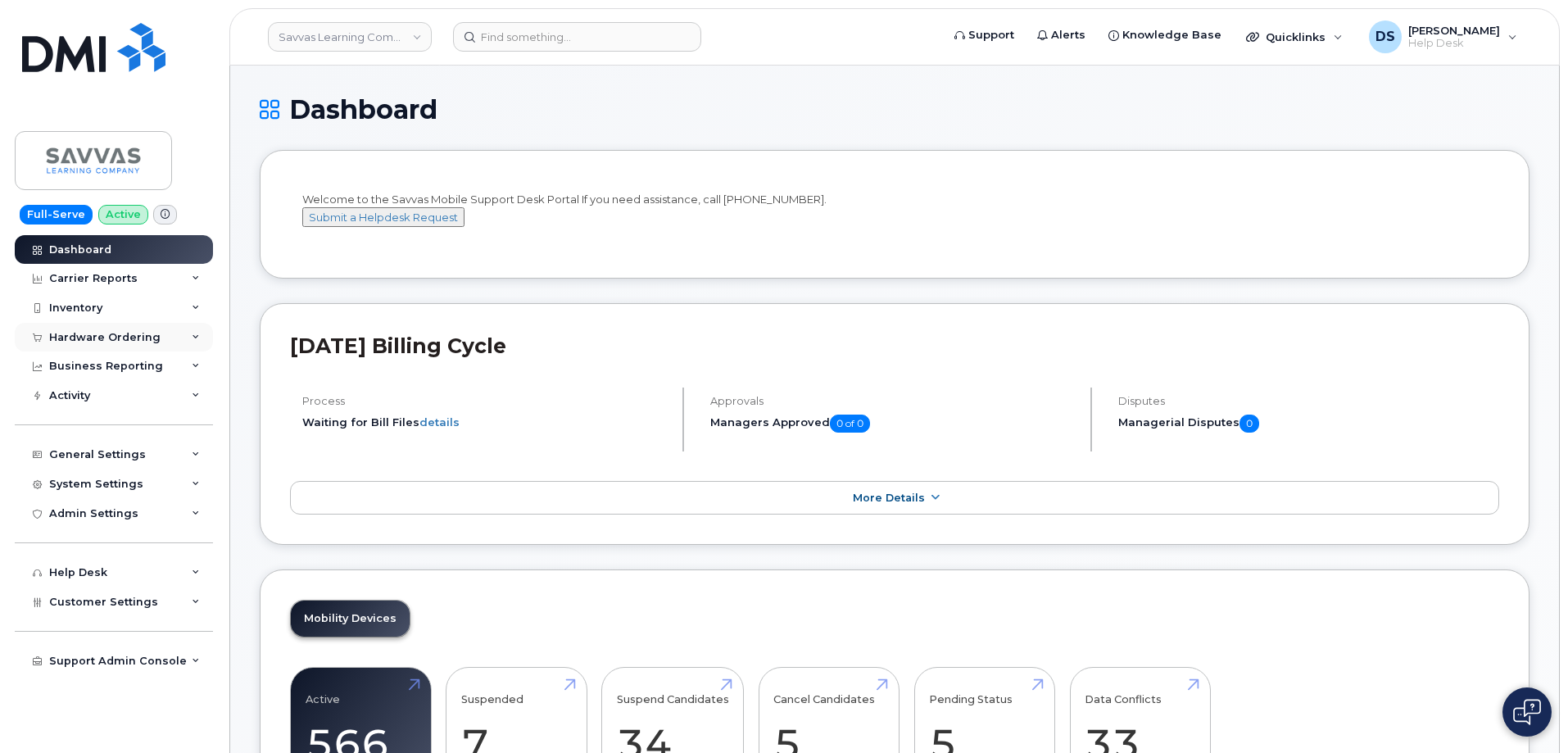
click at [195, 335] on icon at bounding box center [196, 338] width 9 height 9
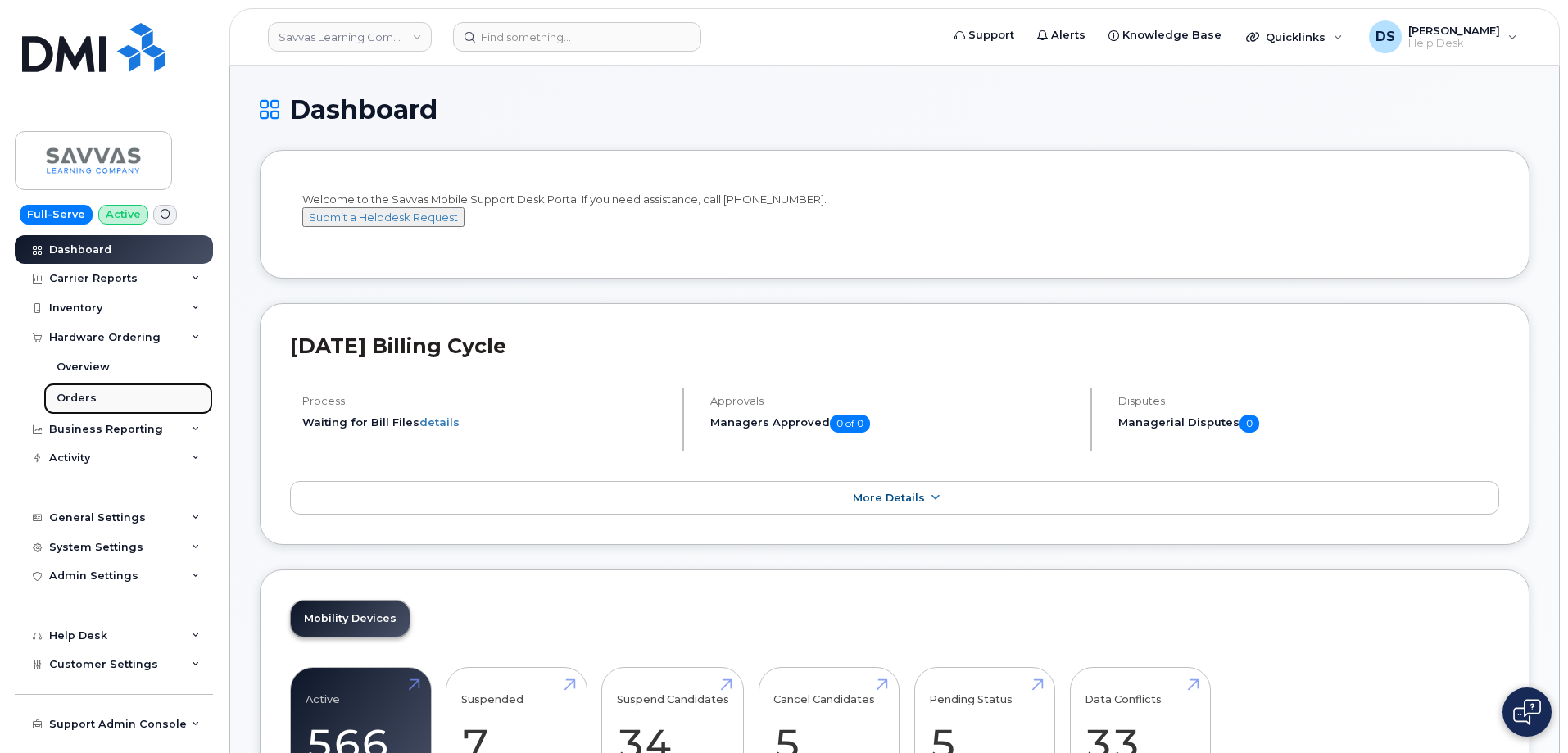
click at [86, 400] on div "Orders" at bounding box center [76, 397] width 40 height 15
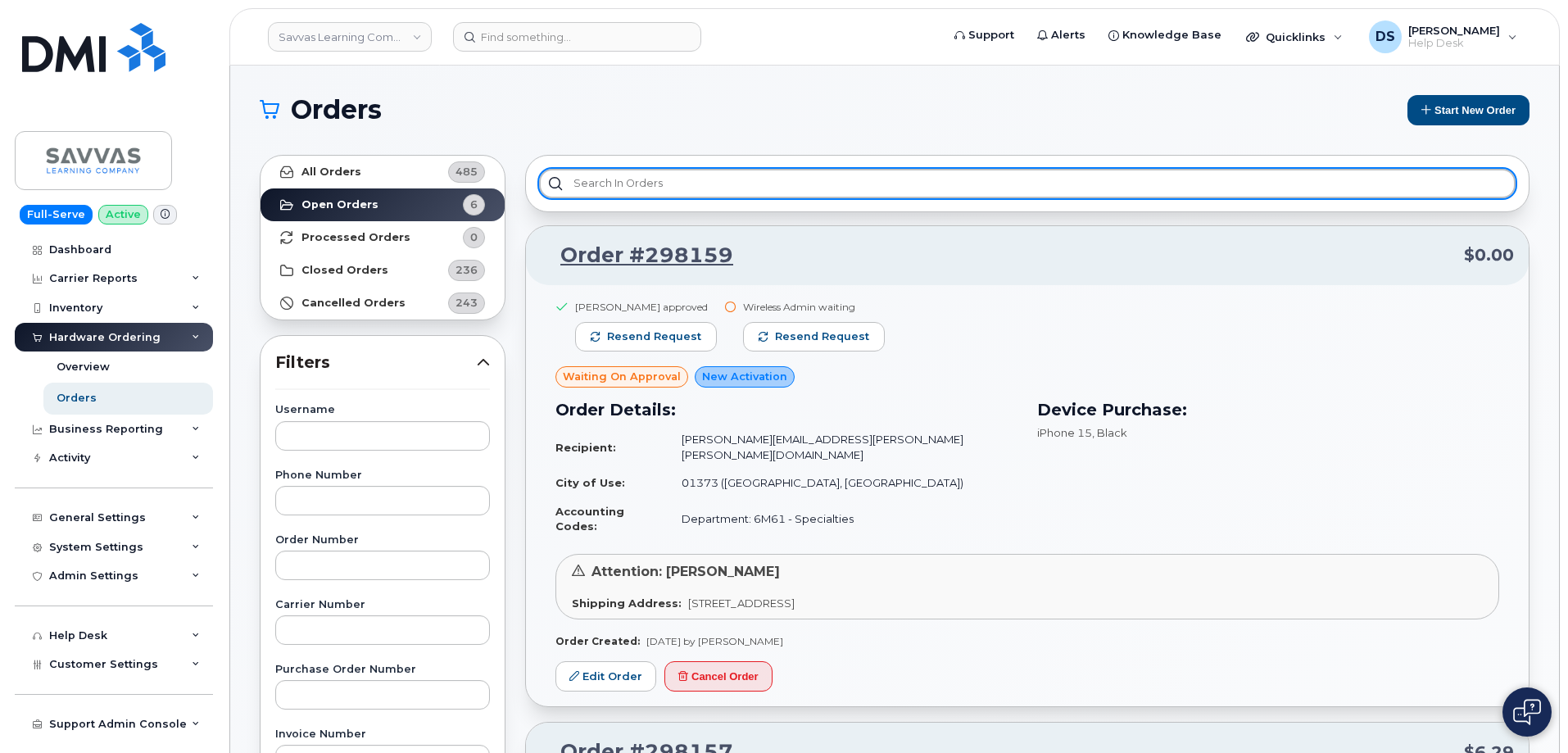
click at [716, 186] on input "text" at bounding box center [1027, 184] width 977 height 30
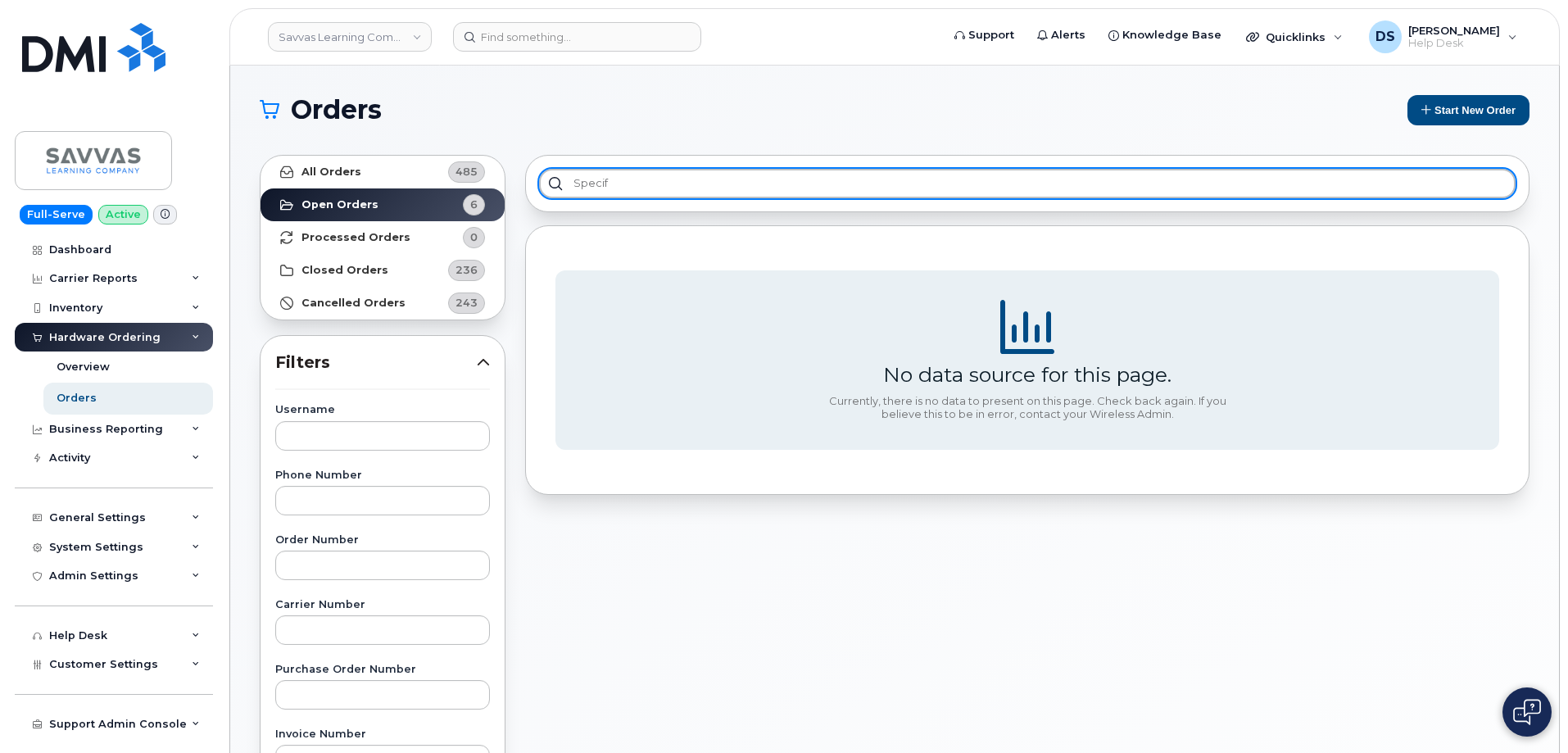
type input "speci"
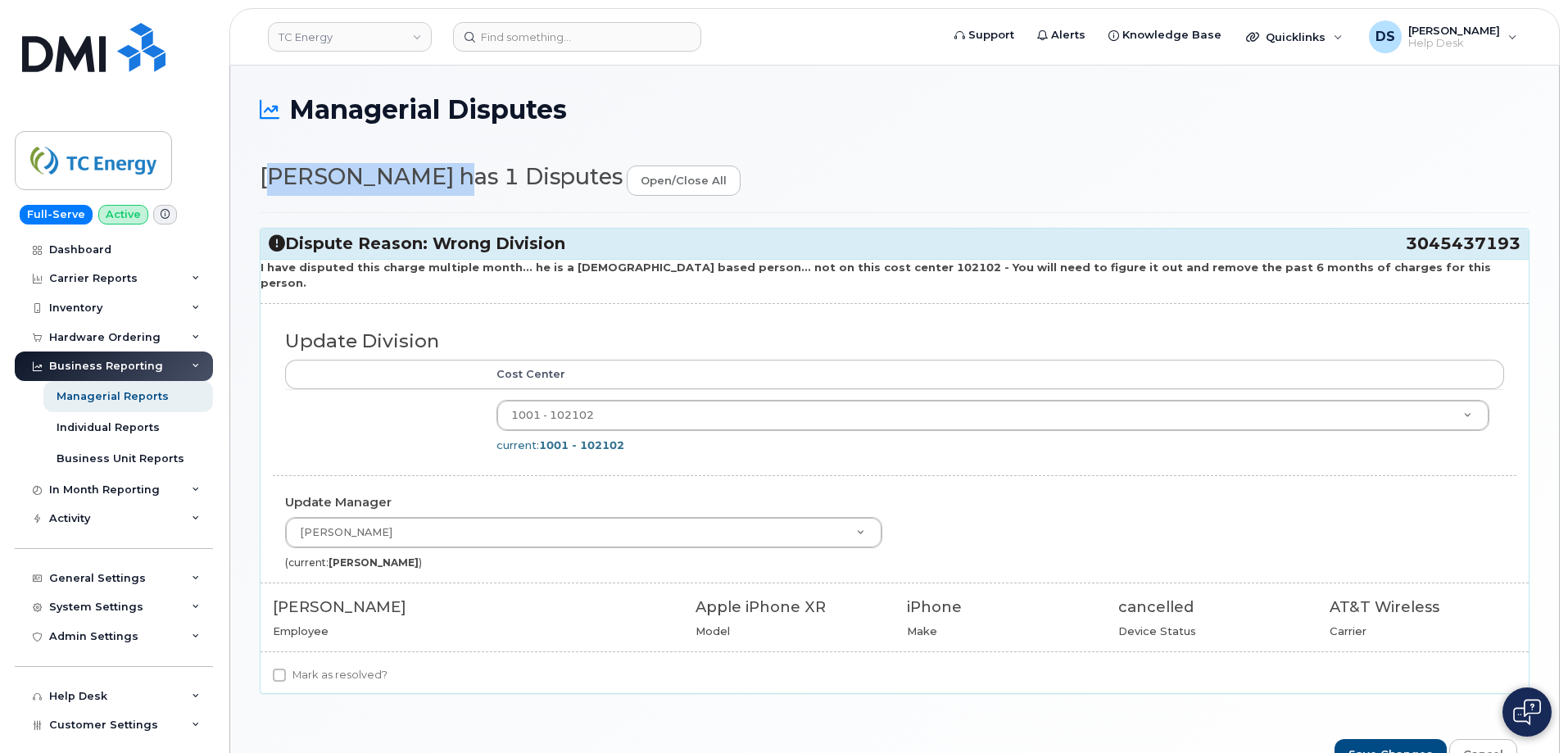
drag, startPoint x: 260, startPoint y: 174, endPoint x: 438, endPoint y: 161, distance: 178.5
click at [438, 161] on div "Managerial Disputes Kent Armstrong has 1 Disputes open/close all Dispute Reason…" at bounding box center [894, 432] width 1329 height 733
